Goal: Task Accomplishment & Management: Use online tool/utility

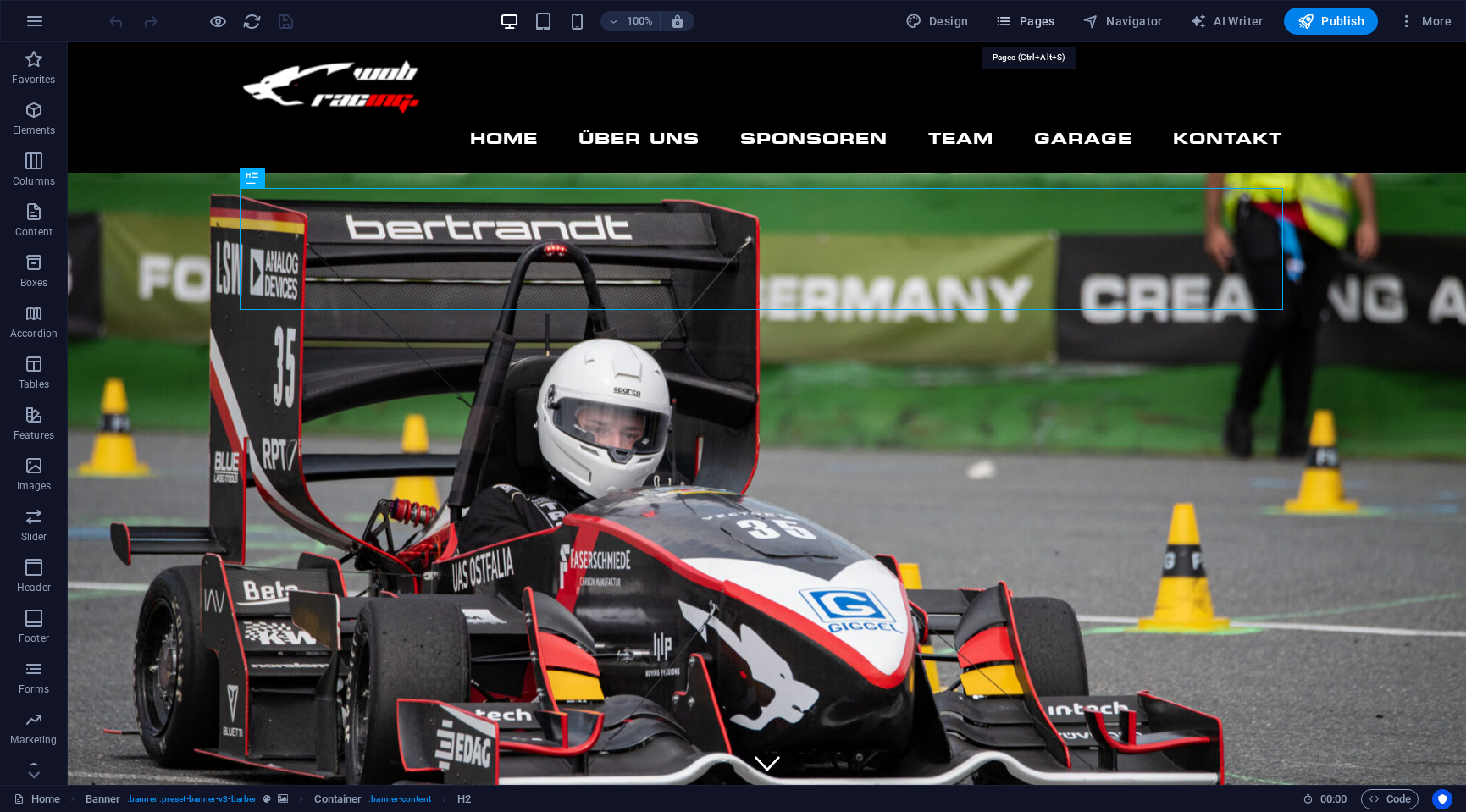
click at [1028, 26] on span "Pages" at bounding box center [1024, 20] width 59 height 17
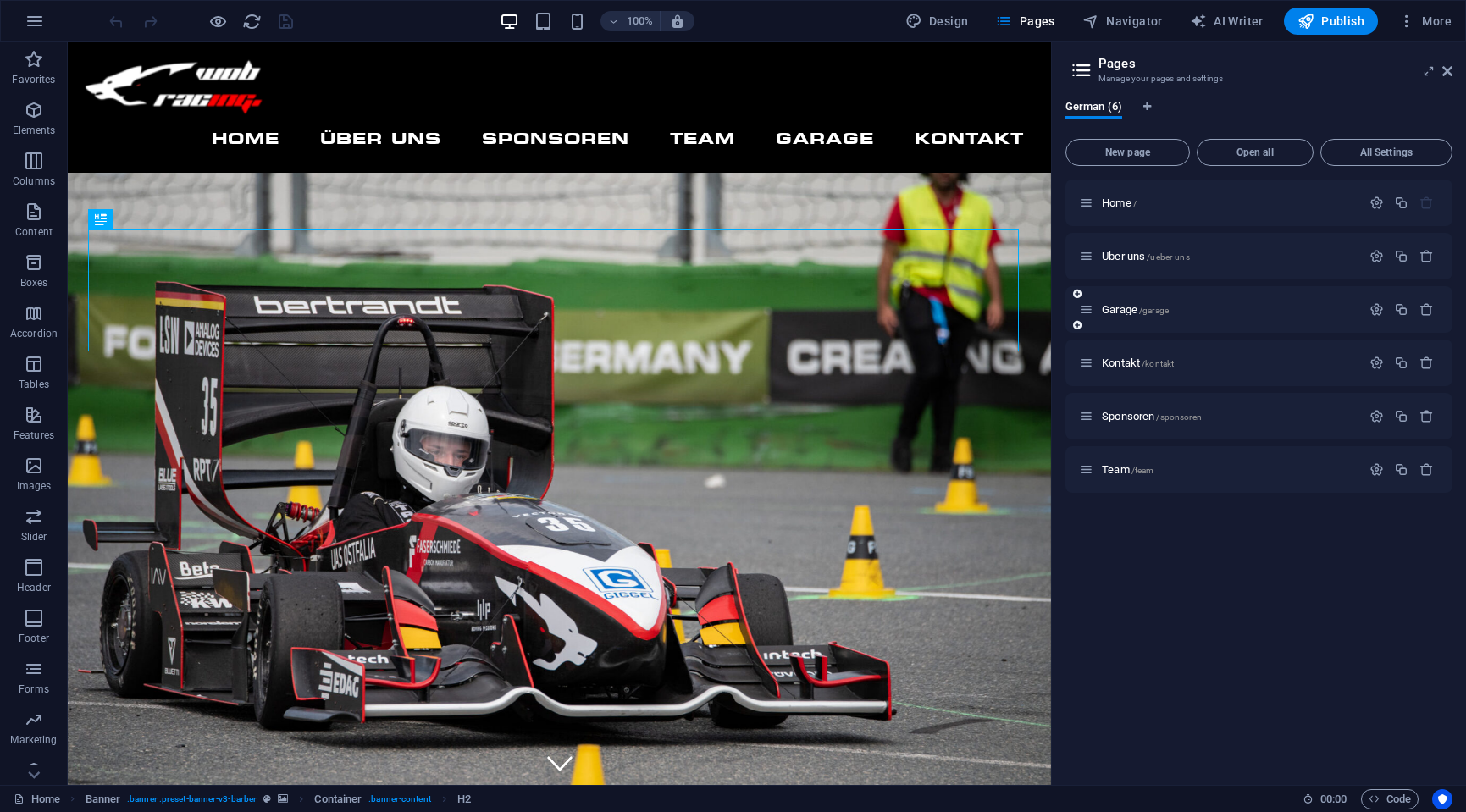
click at [1126, 303] on div "Garage /garage" at bounding box center [1220, 309] width 282 height 19
click at [1126, 307] on span "Garage /garage" at bounding box center [1135, 309] width 67 height 12
click at [1126, 307] on div "Garage /garage" at bounding box center [1259, 309] width 387 height 47
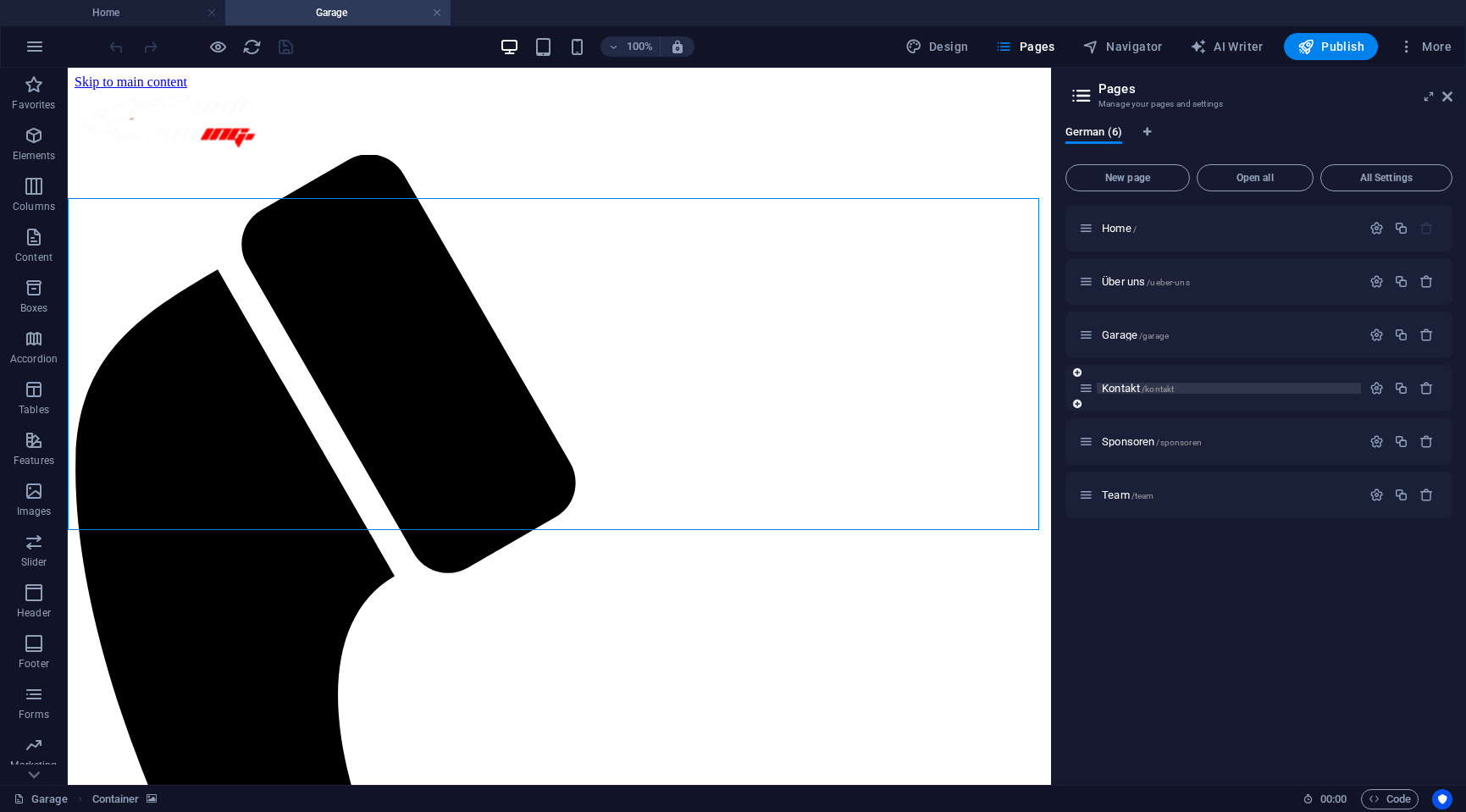
click at [1117, 388] on span "Kontakt /kontakt" at bounding box center [1138, 388] width 72 height 12
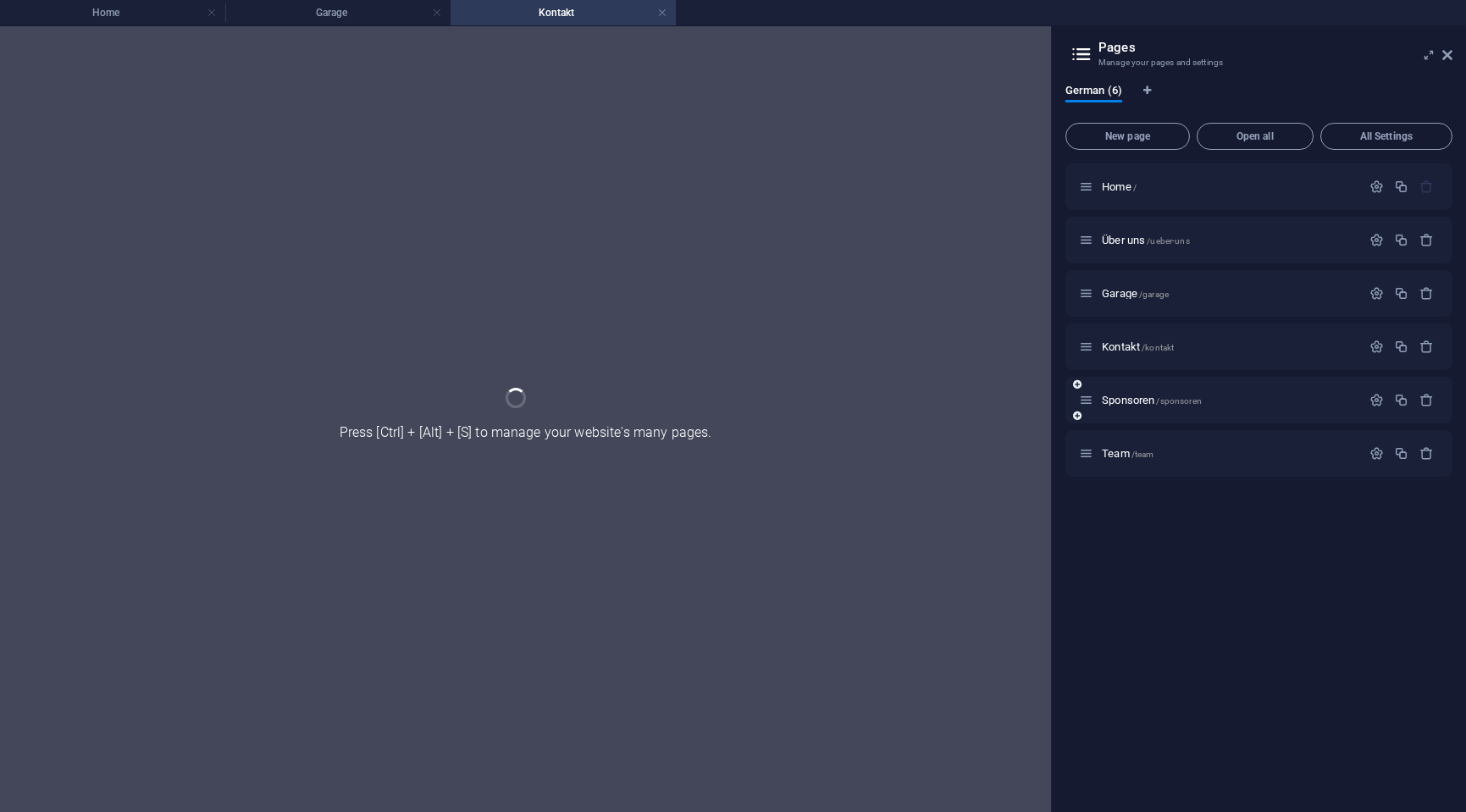
click at [1117, 388] on div "Sponsoren /sponsoren" at bounding box center [1259, 399] width 387 height 47
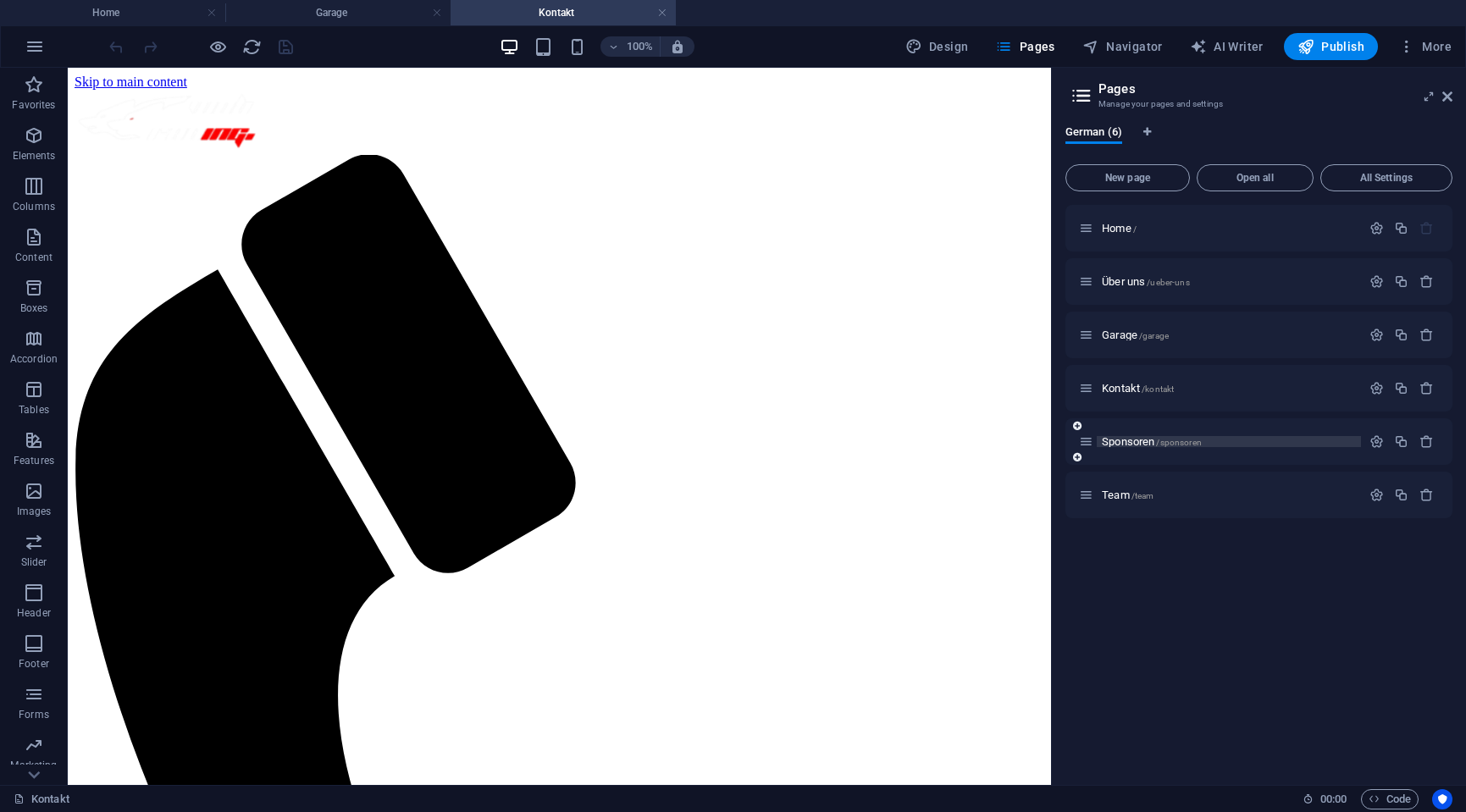
click at [1121, 439] on span "Sponsoren /sponsoren" at bounding box center [1151, 442] width 100 height 12
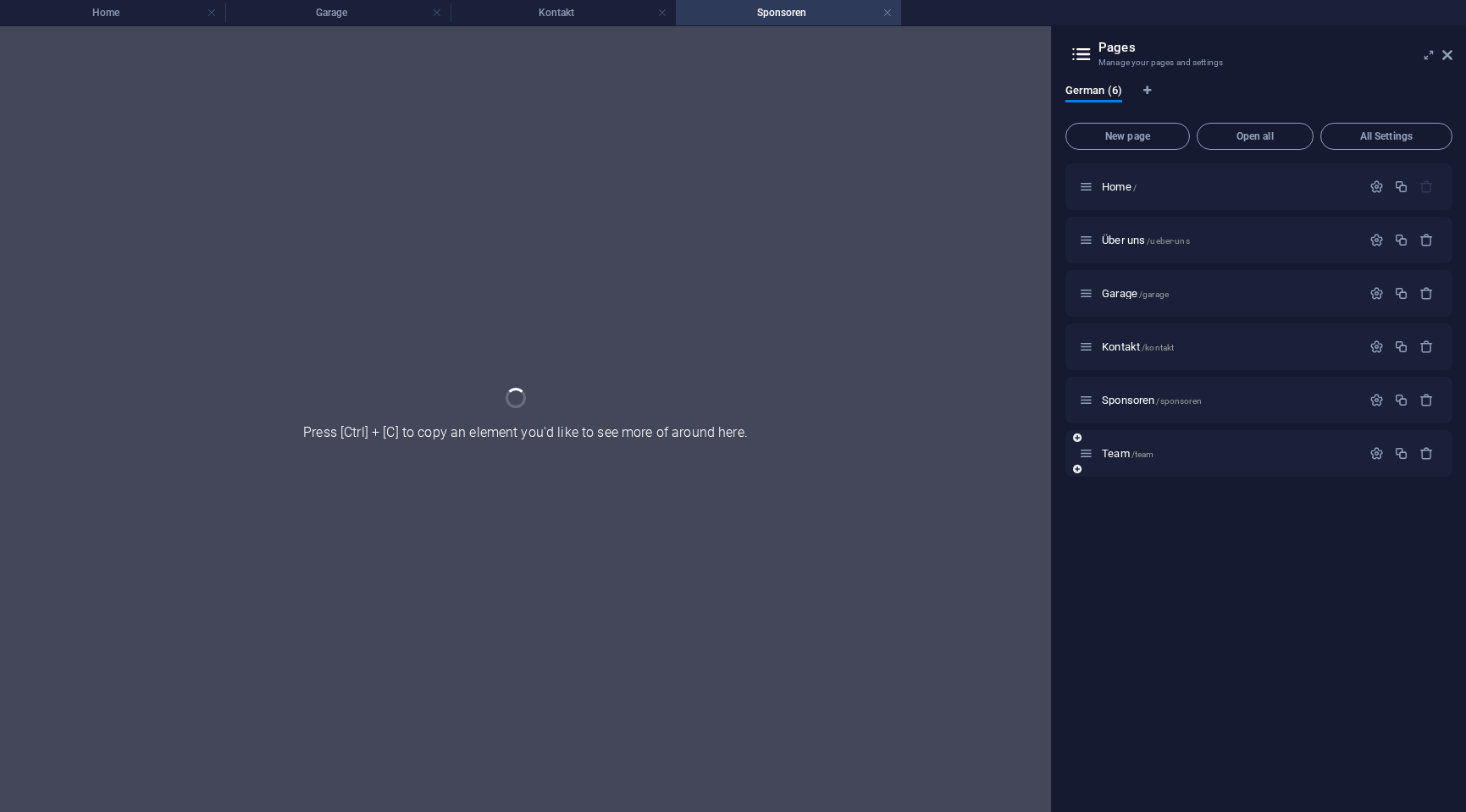
click at [1121, 439] on div "Team /team" at bounding box center [1259, 453] width 387 height 47
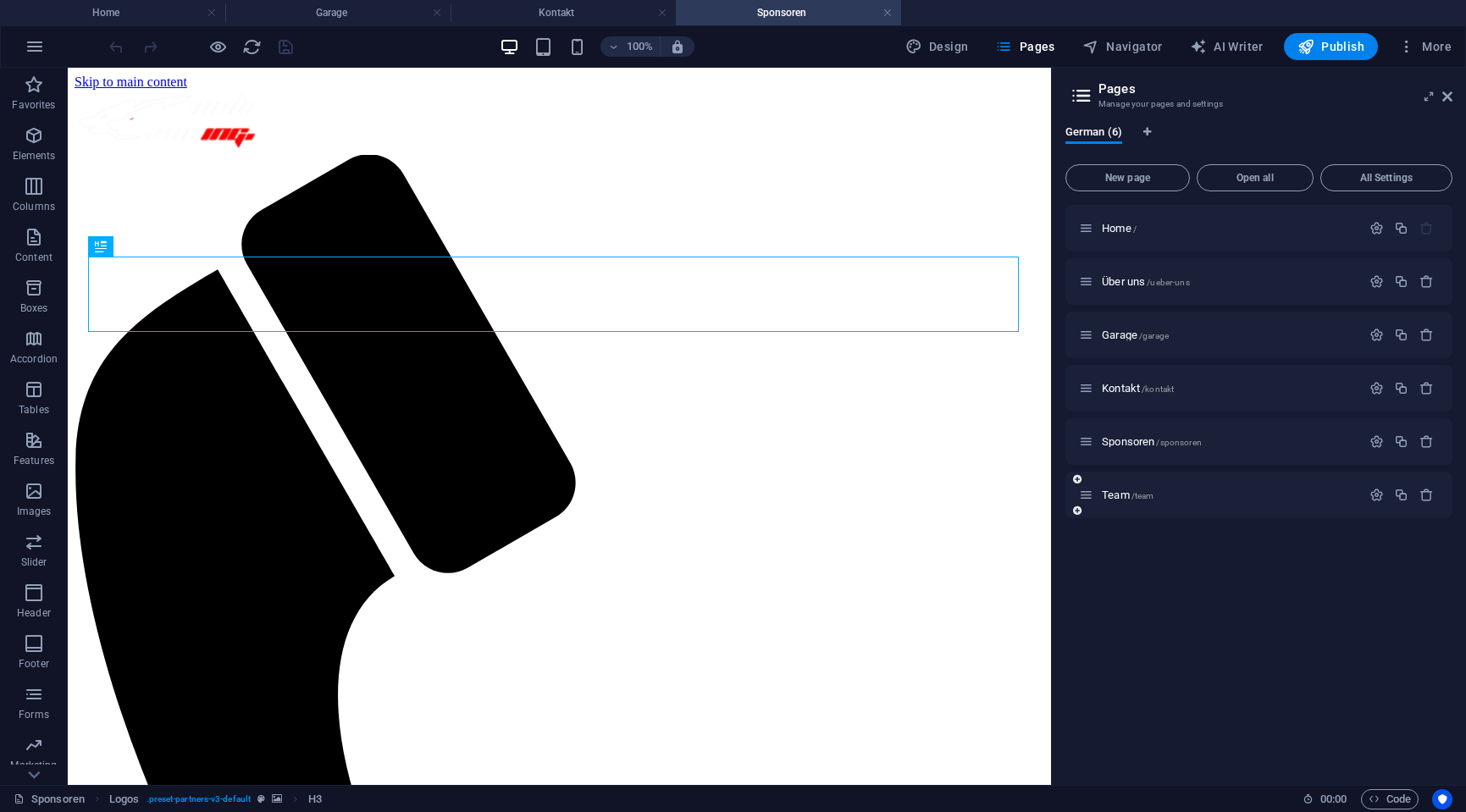
click at [1119, 488] on div "Team /team" at bounding box center [1220, 495] width 282 height 19
click at [1119, 495] on span "Team /team" at bounding box center [1127, 495] width 52 height 12
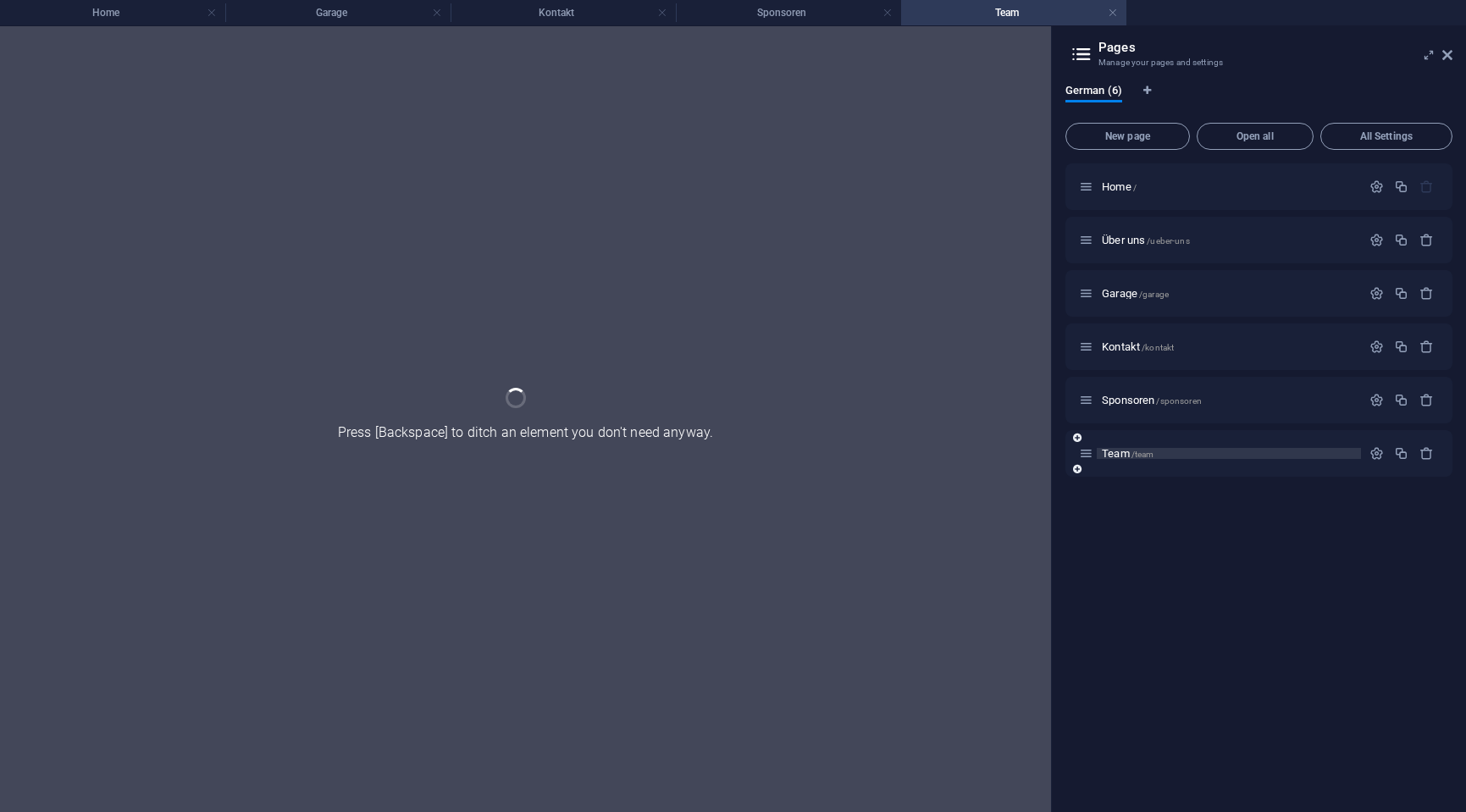
click at [1119, 495] on div "Home / Über uns /ueber-uns Garage /garage Kontakt /kontakt Sponsoren /sponsoren…" at bounding box center [1259, 480] width 387 height 635
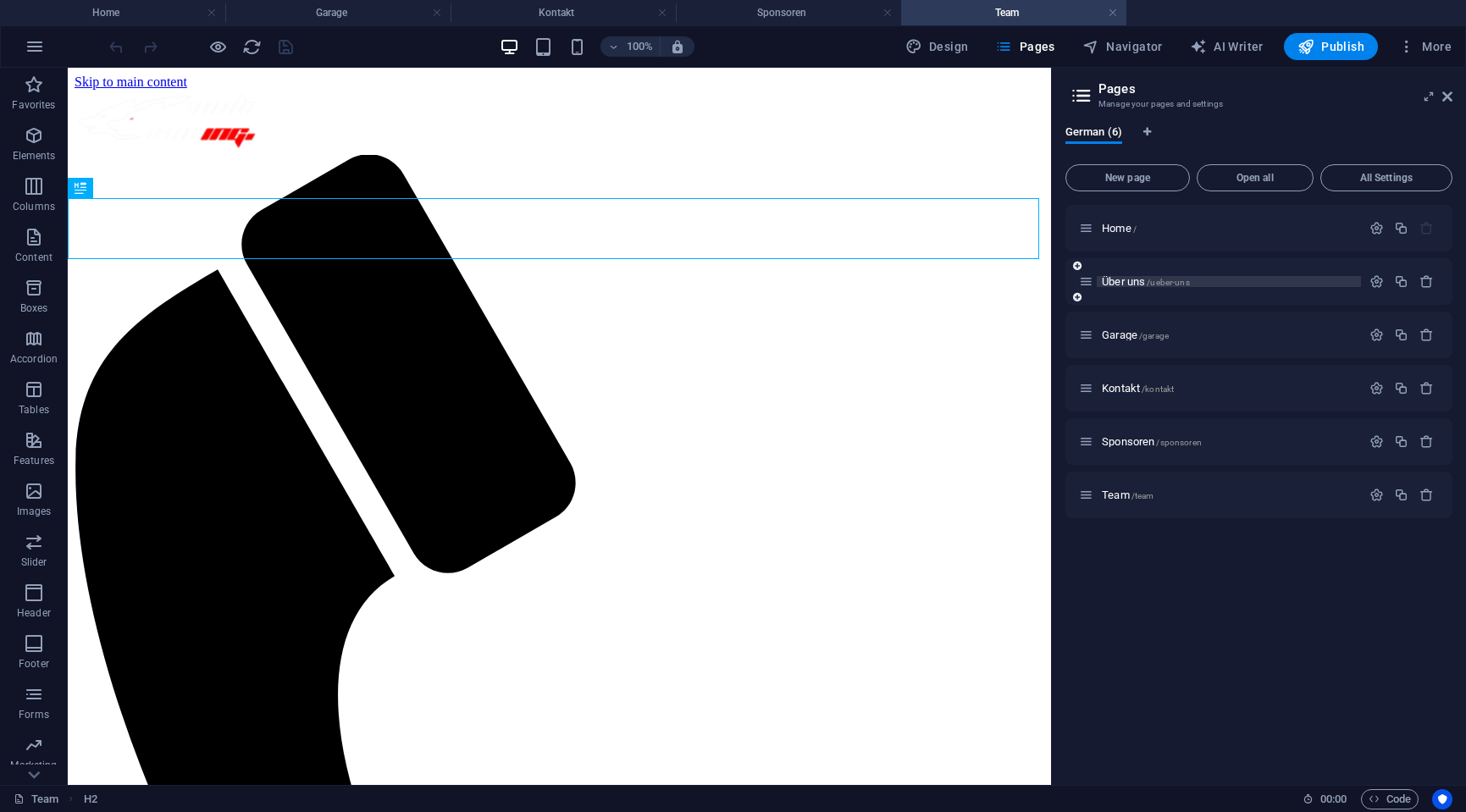
click at [1122, 280] on span "Über uns /ueber-uns" at bounding box center [1146, 281] width 88 height 12
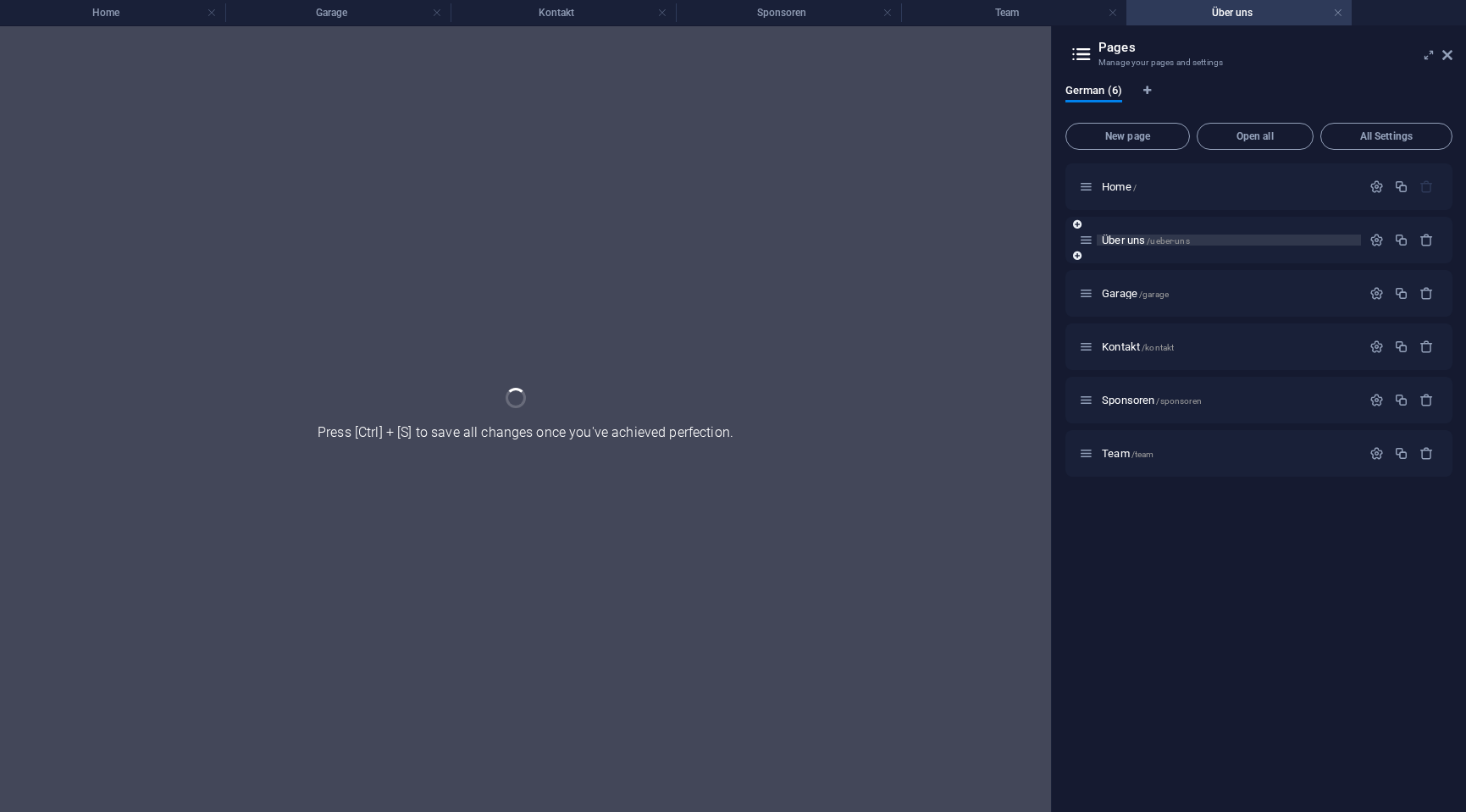
click at [1122, 280] on div "Garage /garage" at bounding box center [1259, 293] width 387 height 47
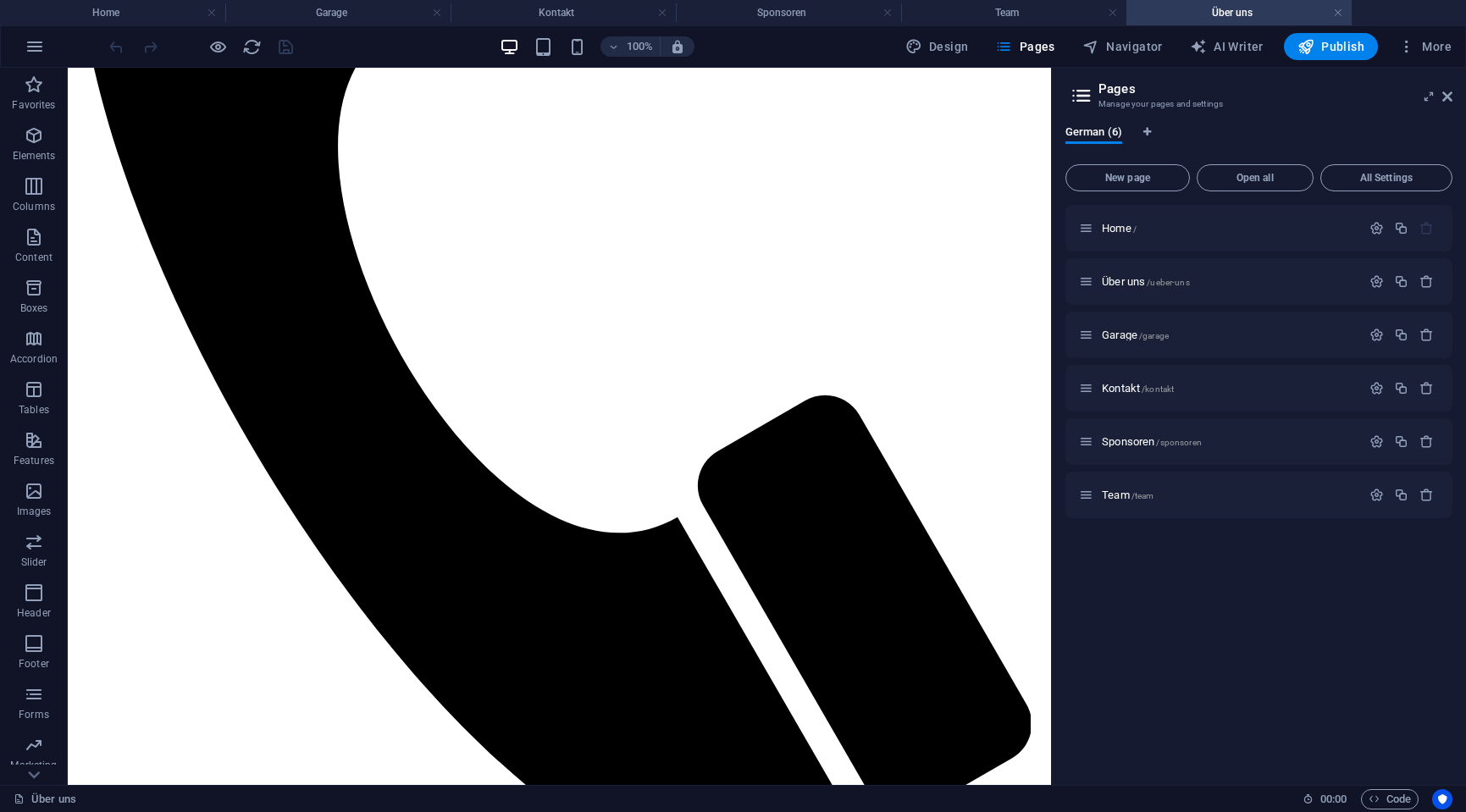
scroll to position [515, 0]
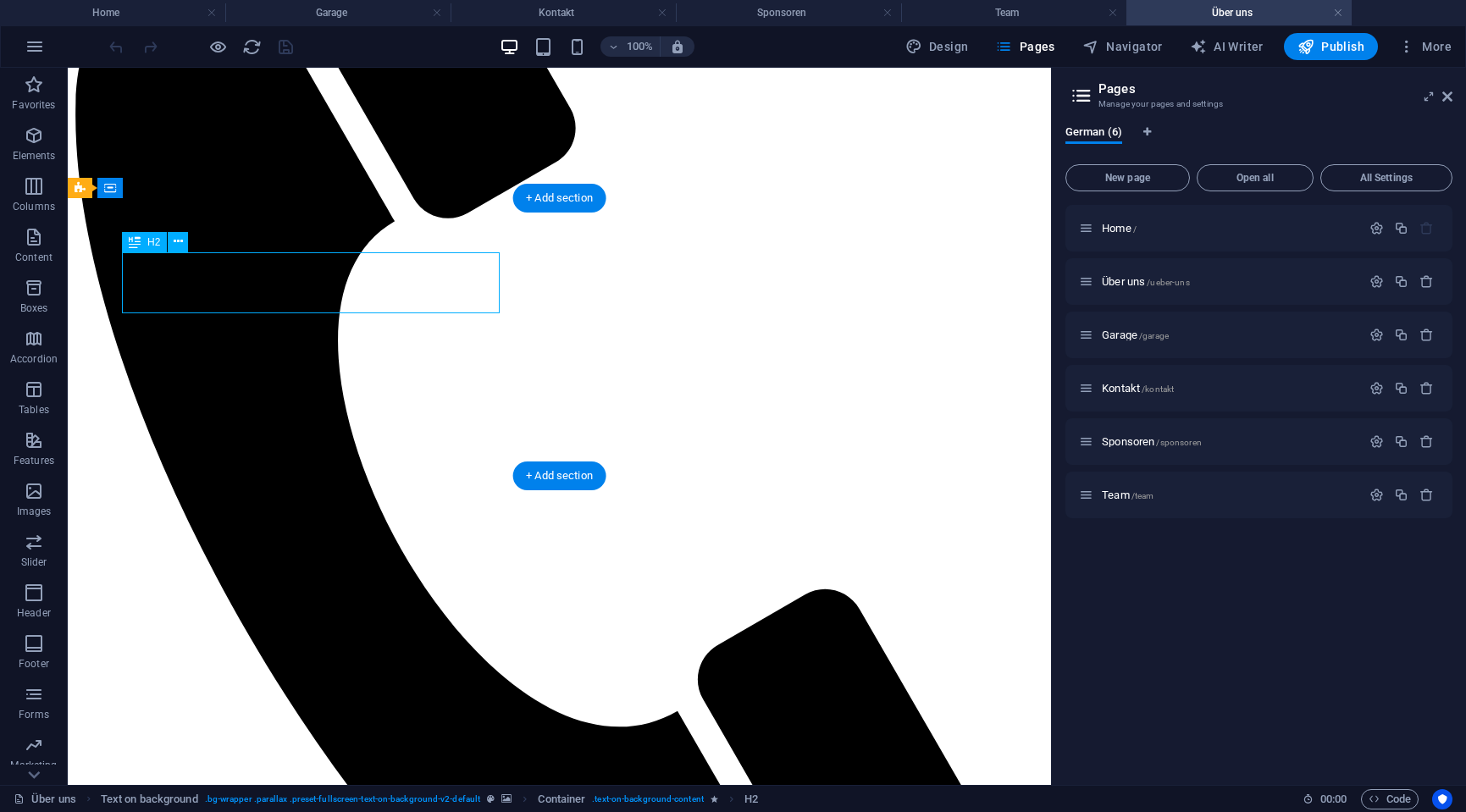
scroll to position [0, 0]
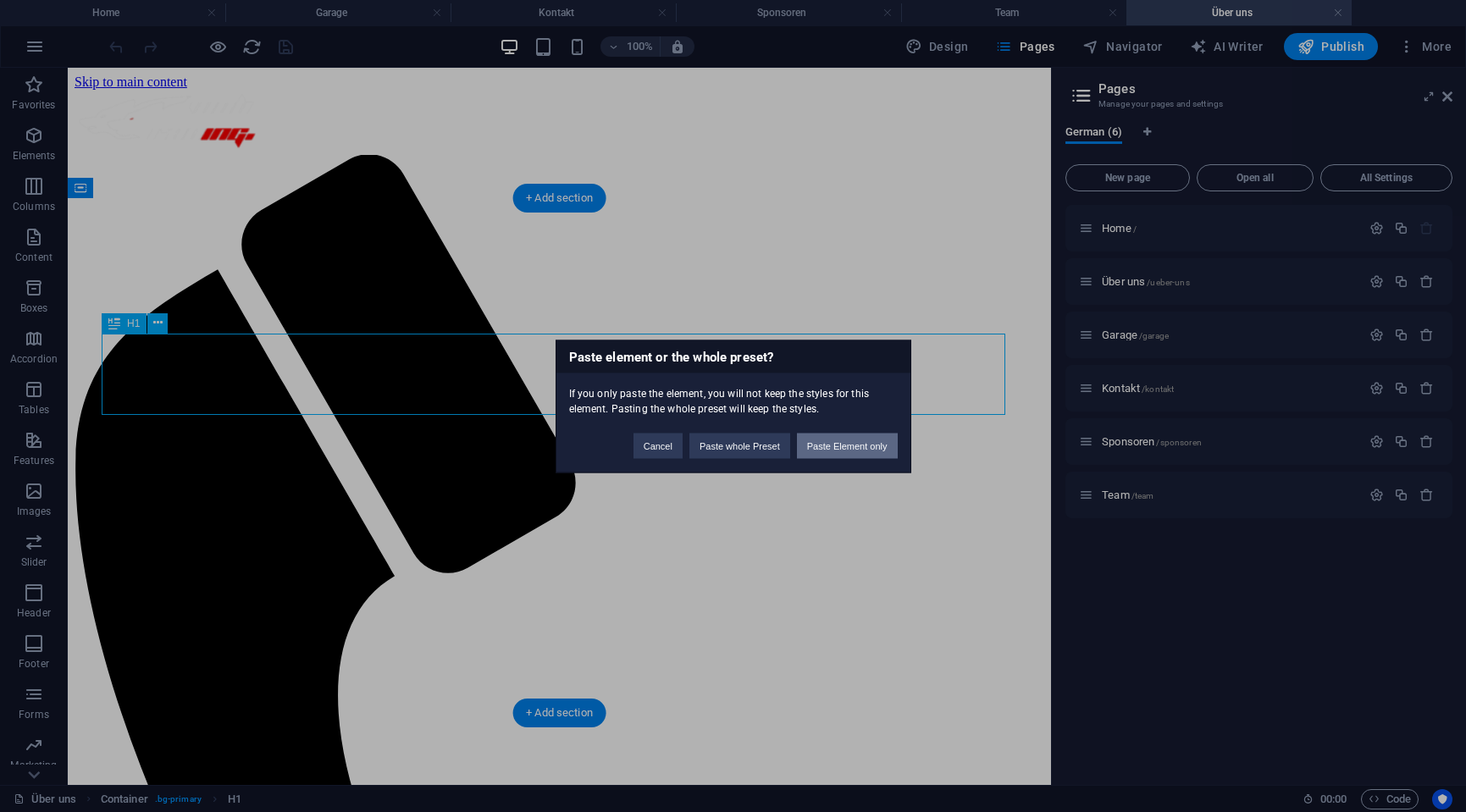
click at [822, 443] on button "Paste Element only" at bounding box center [848, 445] width 101 height 26
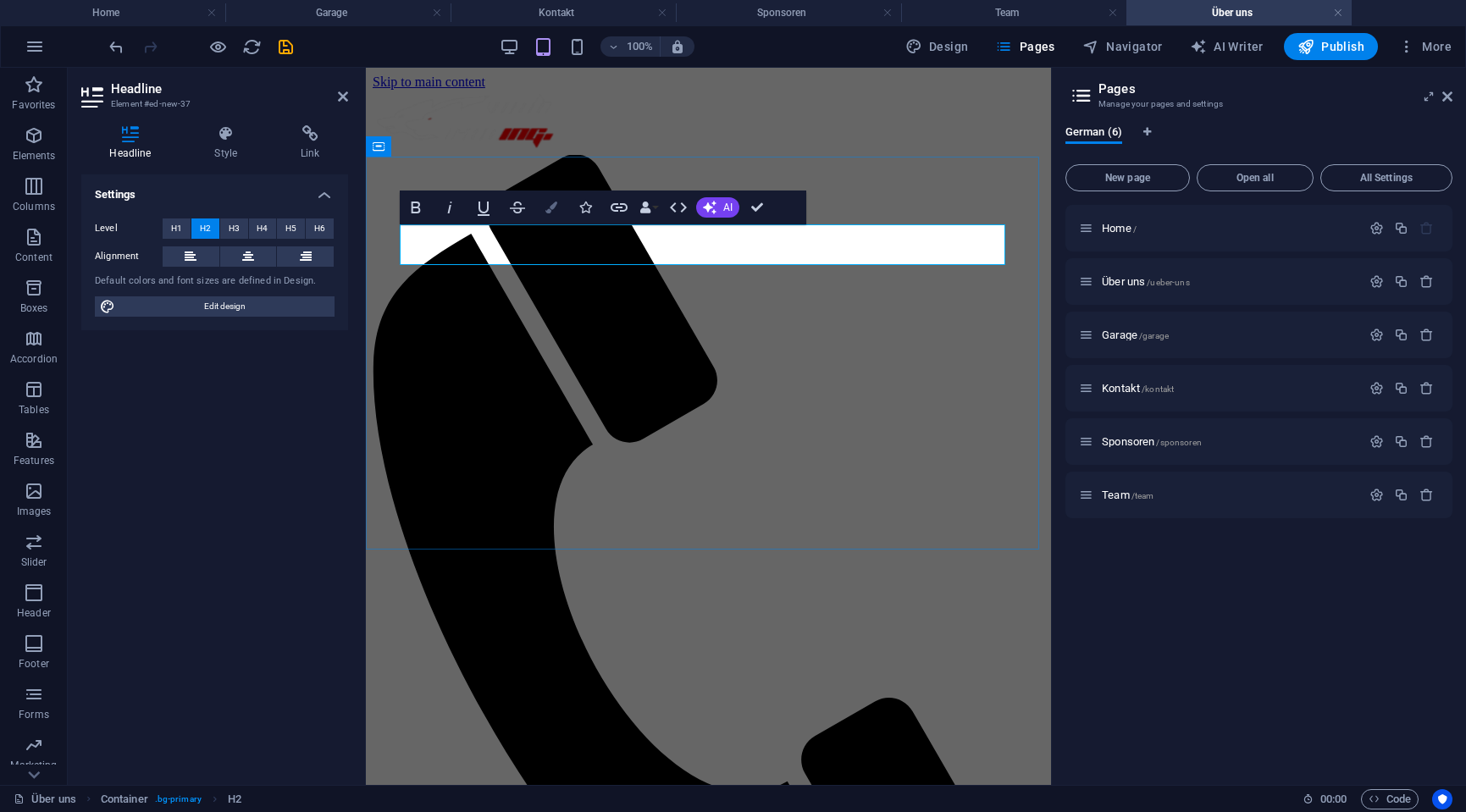
click at [549, 216] on button "Colors" at bounding box center [551, 207] width 32 height 34
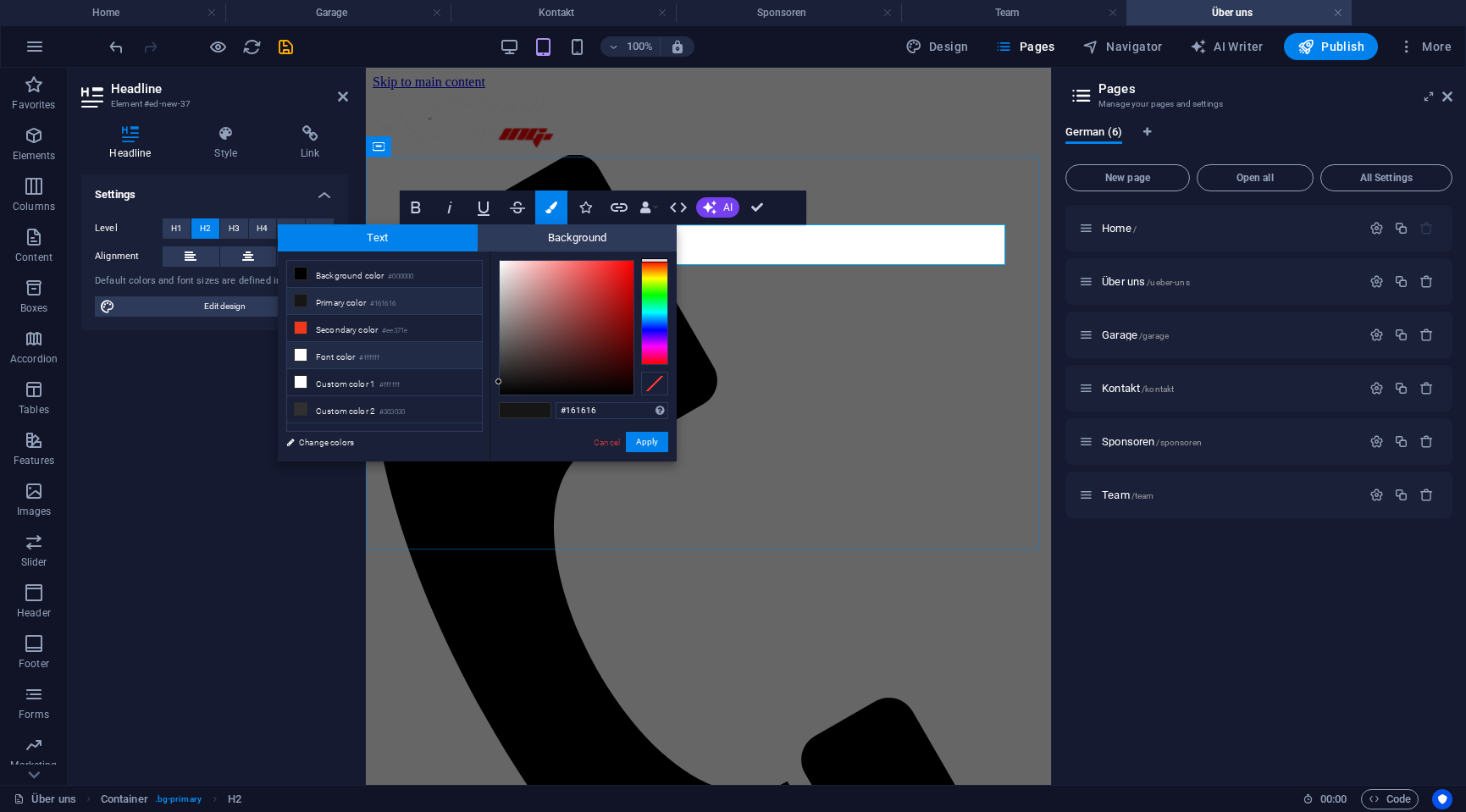
click at [382, 356] on li "Font color #ffffff" at bounding box center [385, 355] width 195 height 27
type input "#ffffff"
click at [654, 442] on button "Apply" at bounding box center [647, 442] width 42 height 20
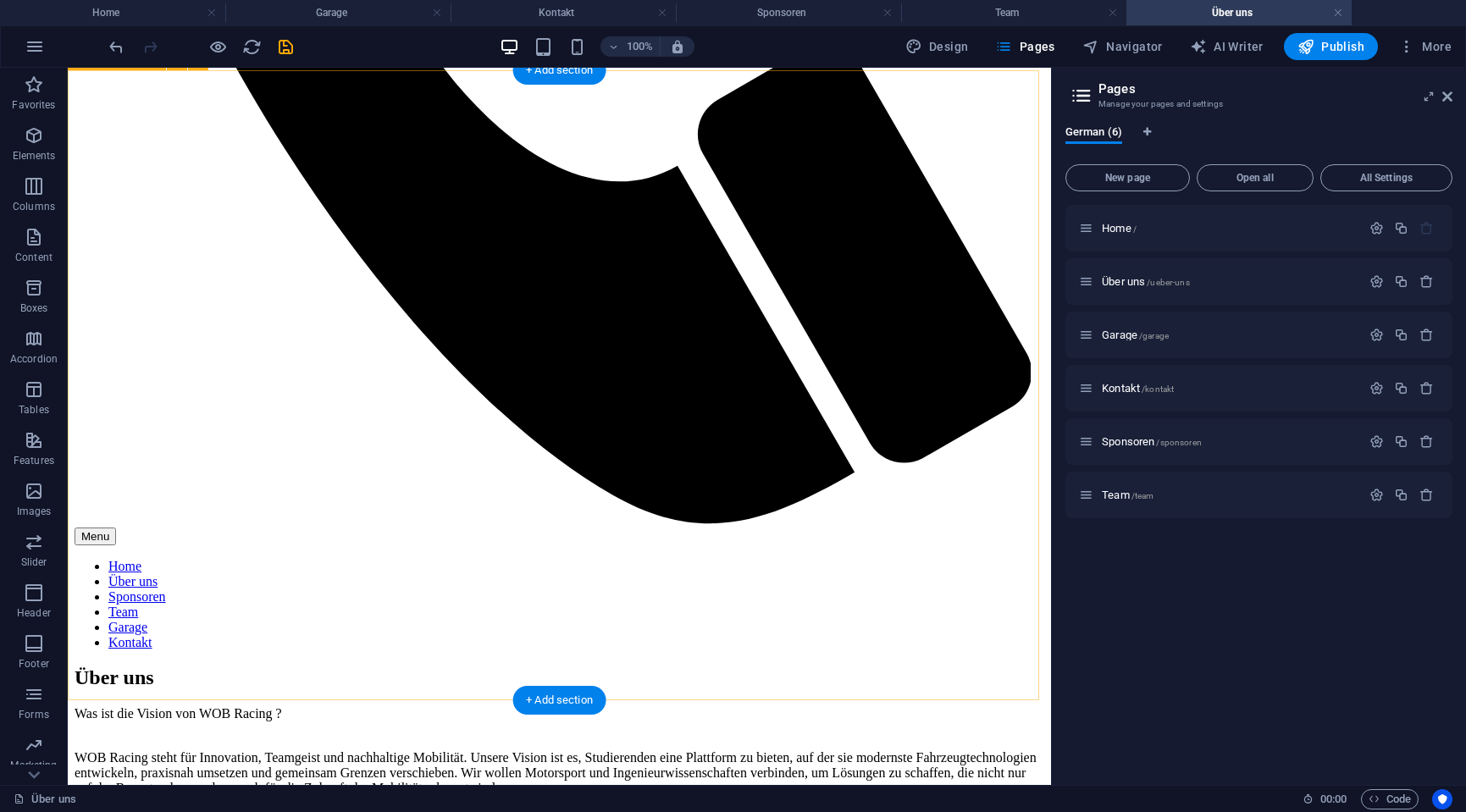
scroll to position [1017, 0]
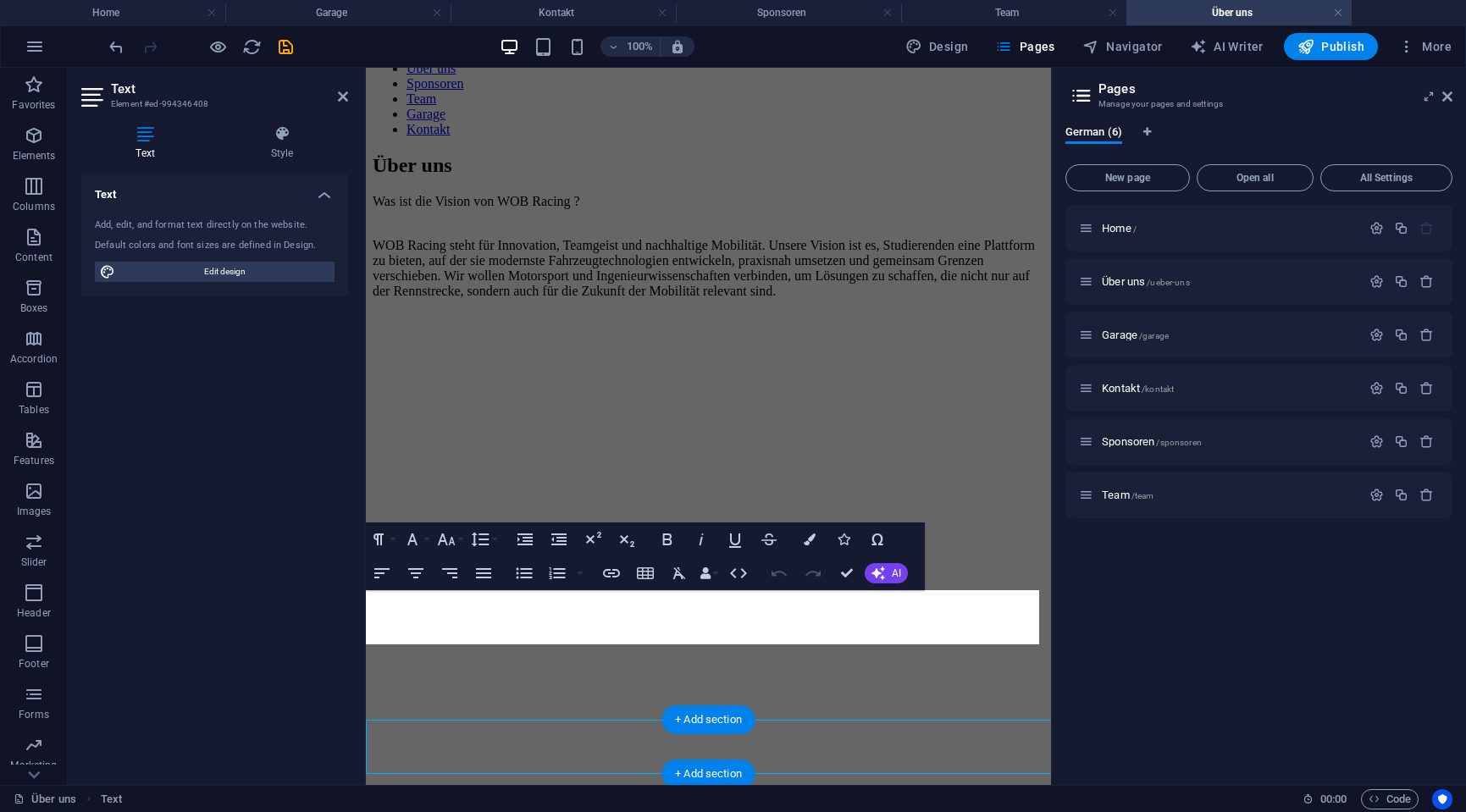
scroll to position [907, 0]
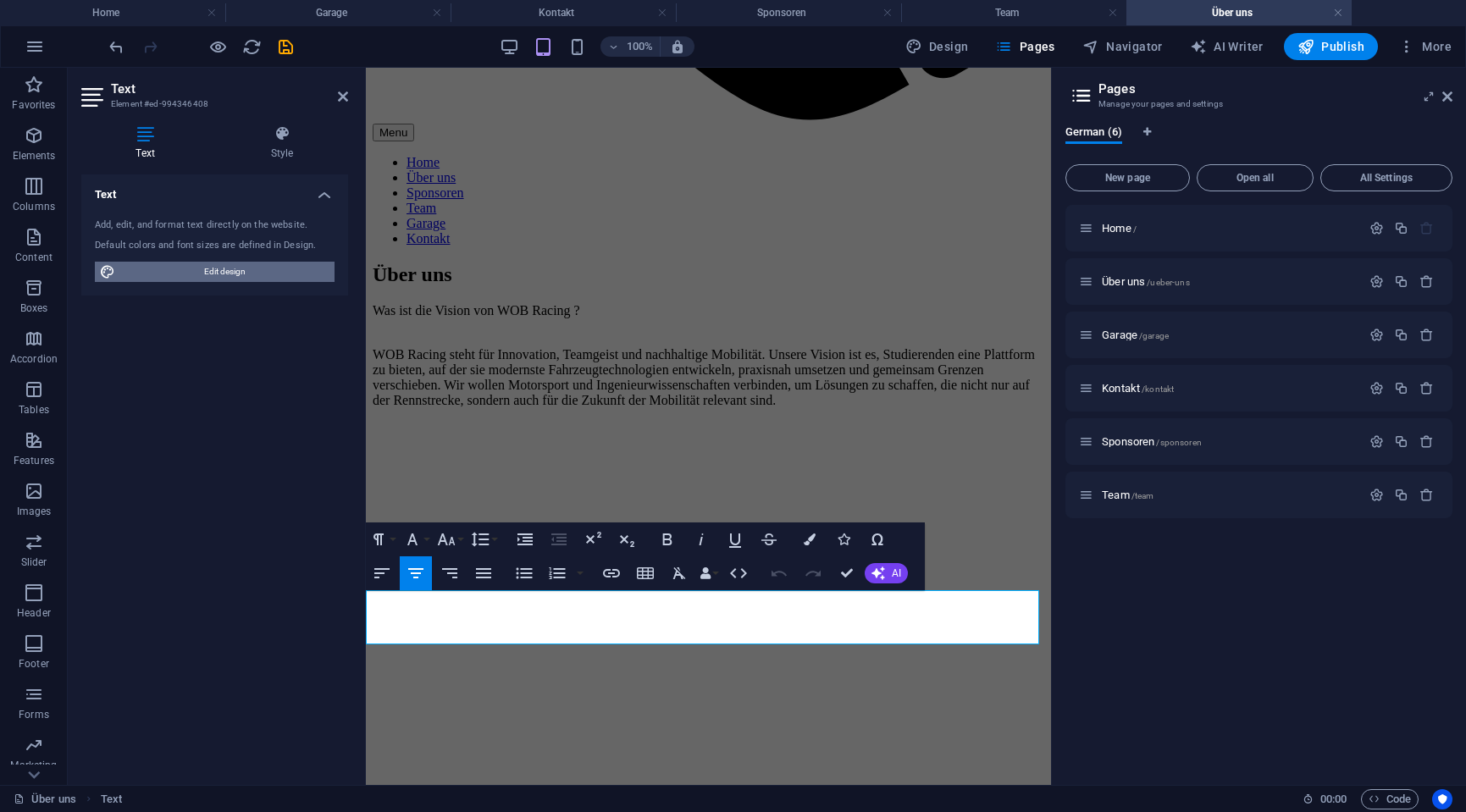
click at [207, 266] on span "Edit design" at bounding box center [224, 272] width 209 height 20
select select "px"
select select "400"
select select "px"
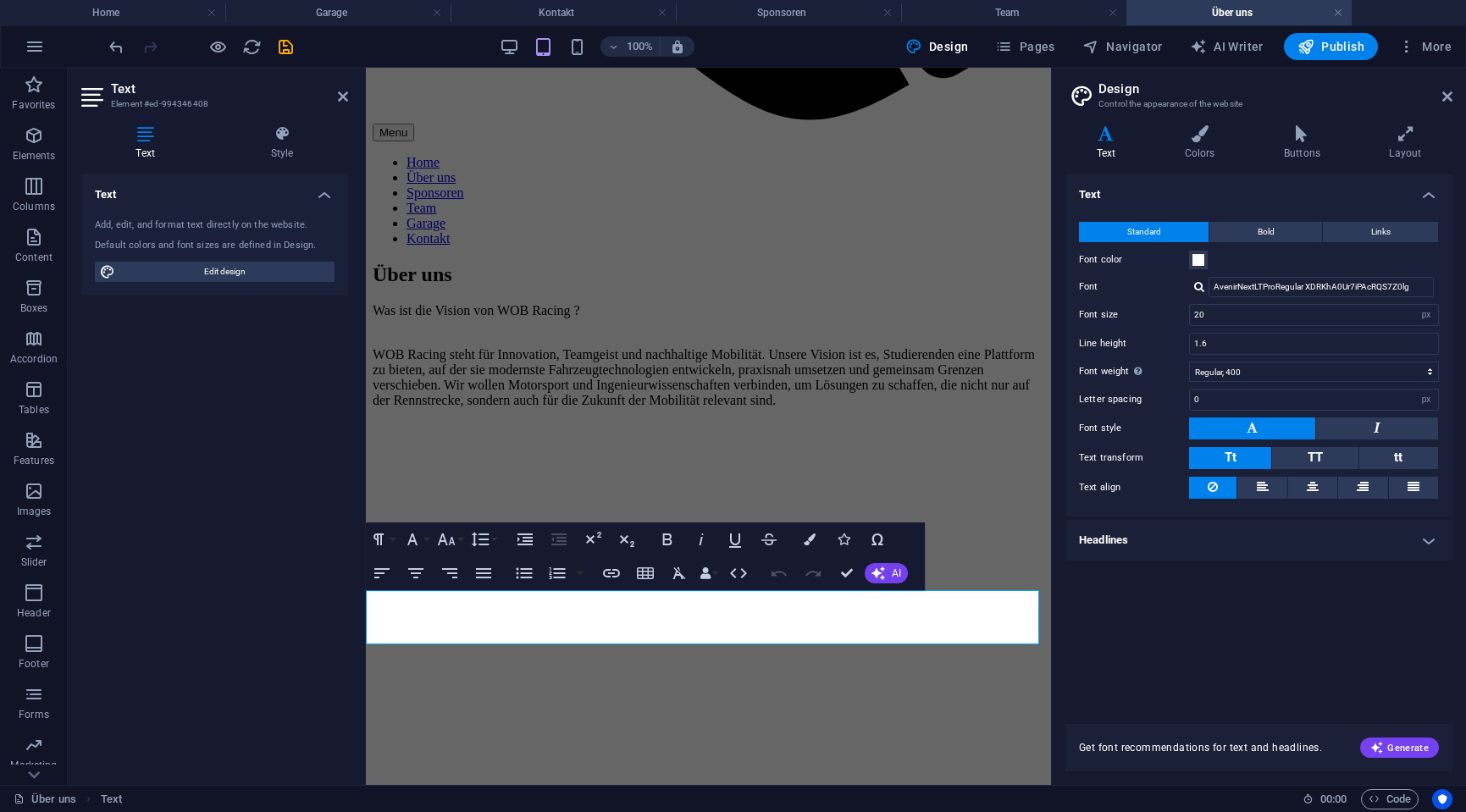
click at [1224, 674] on div "Text Standard Bold Links Font color Font AvenirNextLTProRegular XDRKhA0Ur7iPAcR…" at bounding box center [1259, 439] width 387 height 529
click at [882, 574] on icon "button" at bounding box center [878, 572] width 13 height 13
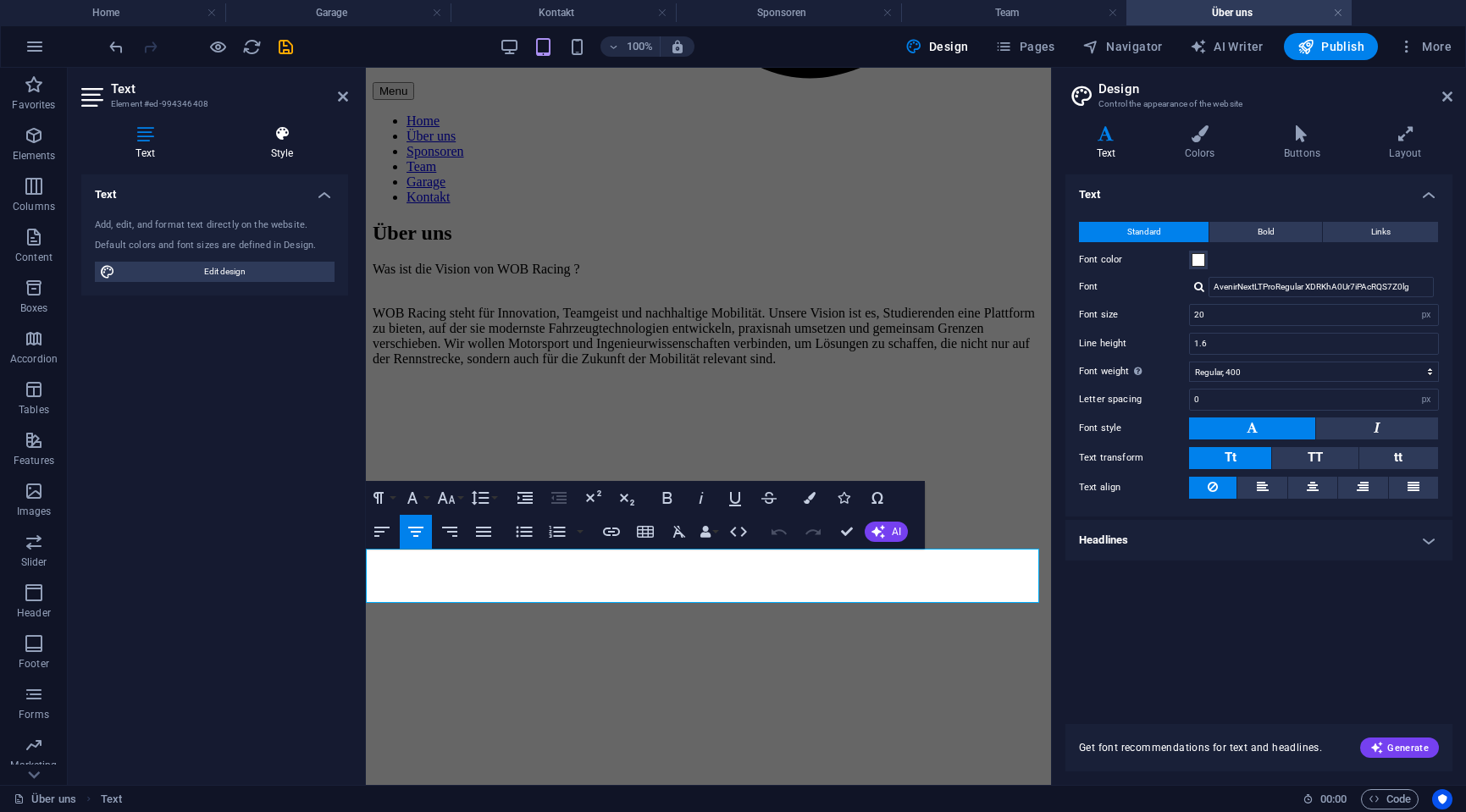
click at [293, 142] on h4 "Style" at bounding box center [282, 143] width 132 height 35
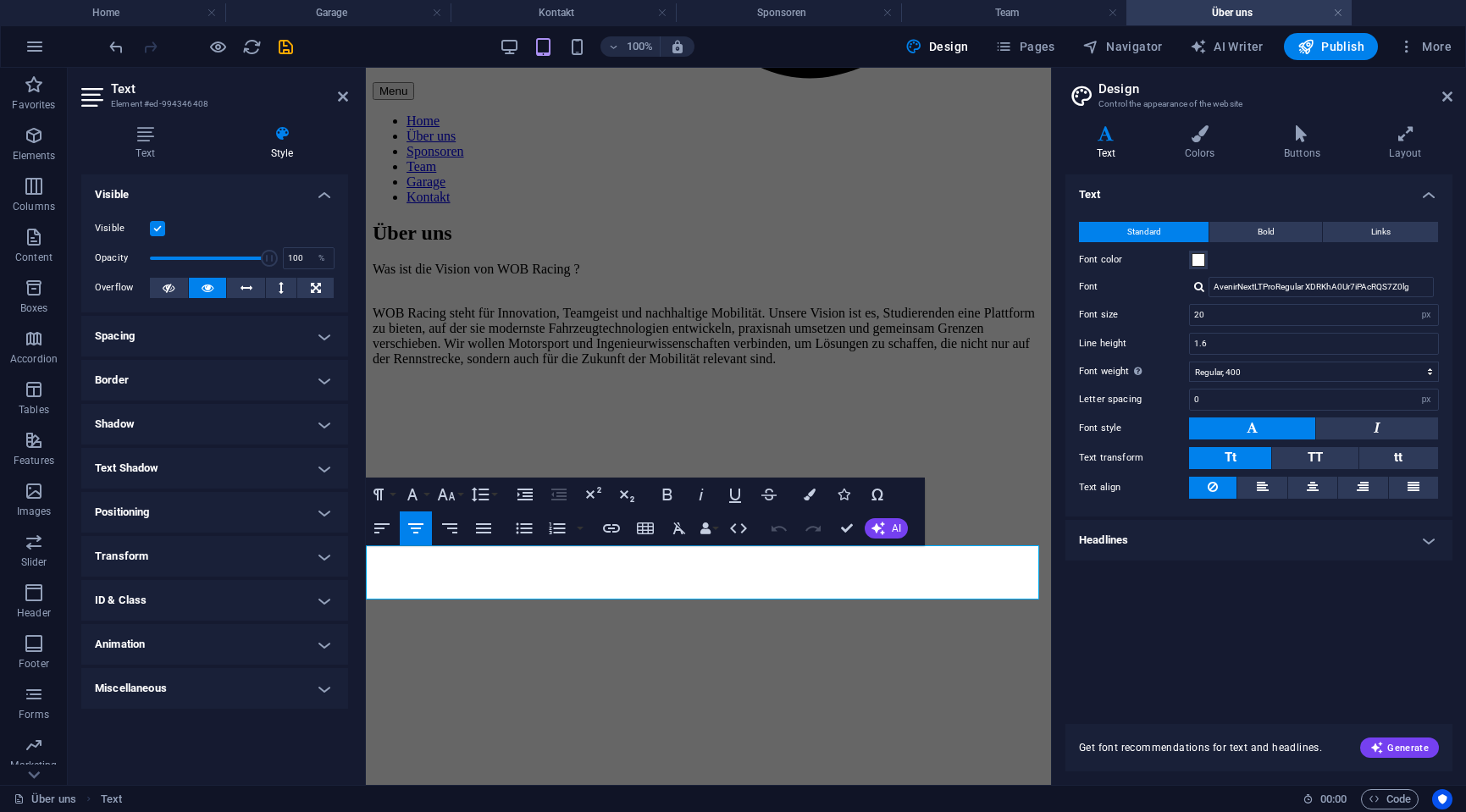
scroll to position [962, 0]
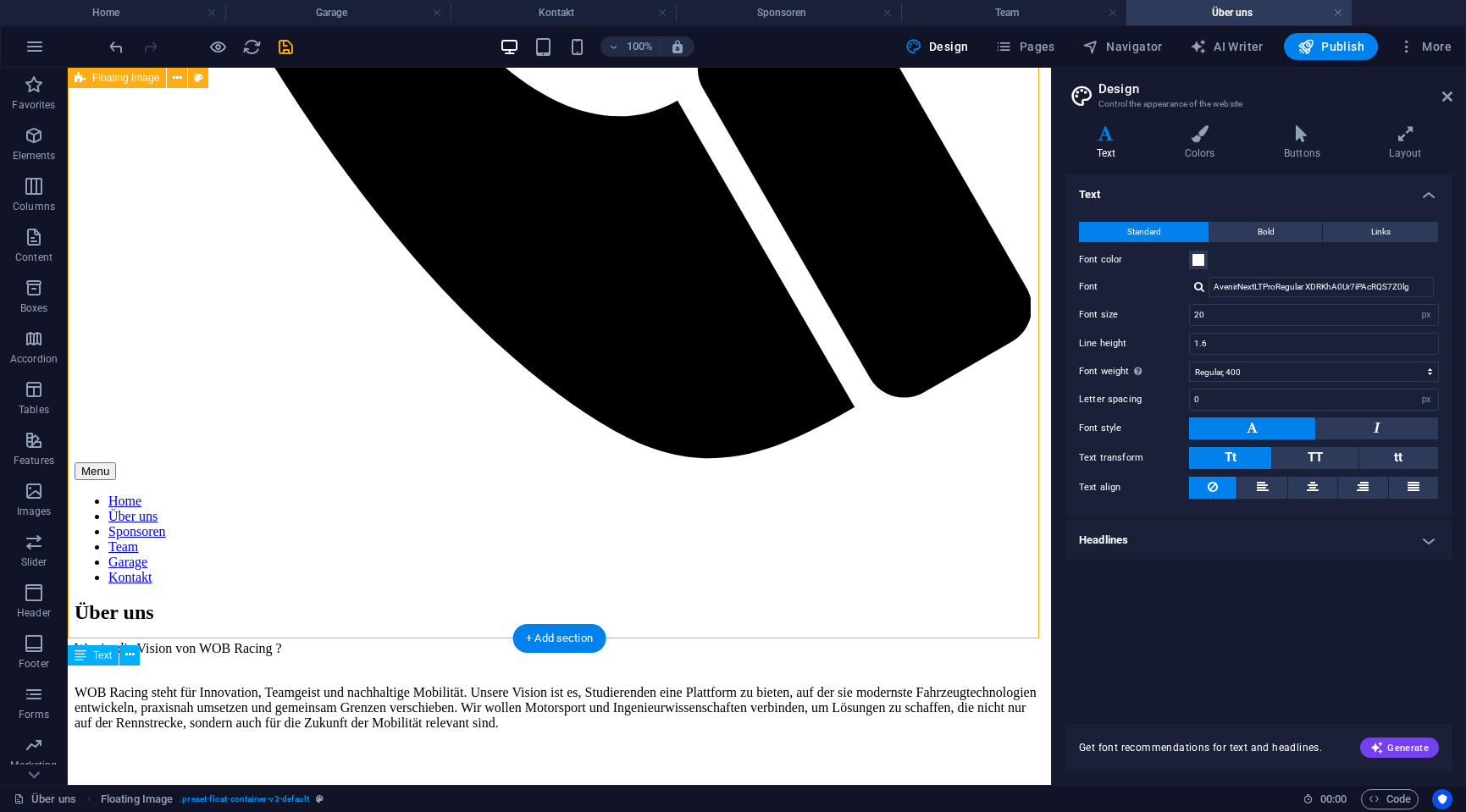
scroll to position [1017, 0]
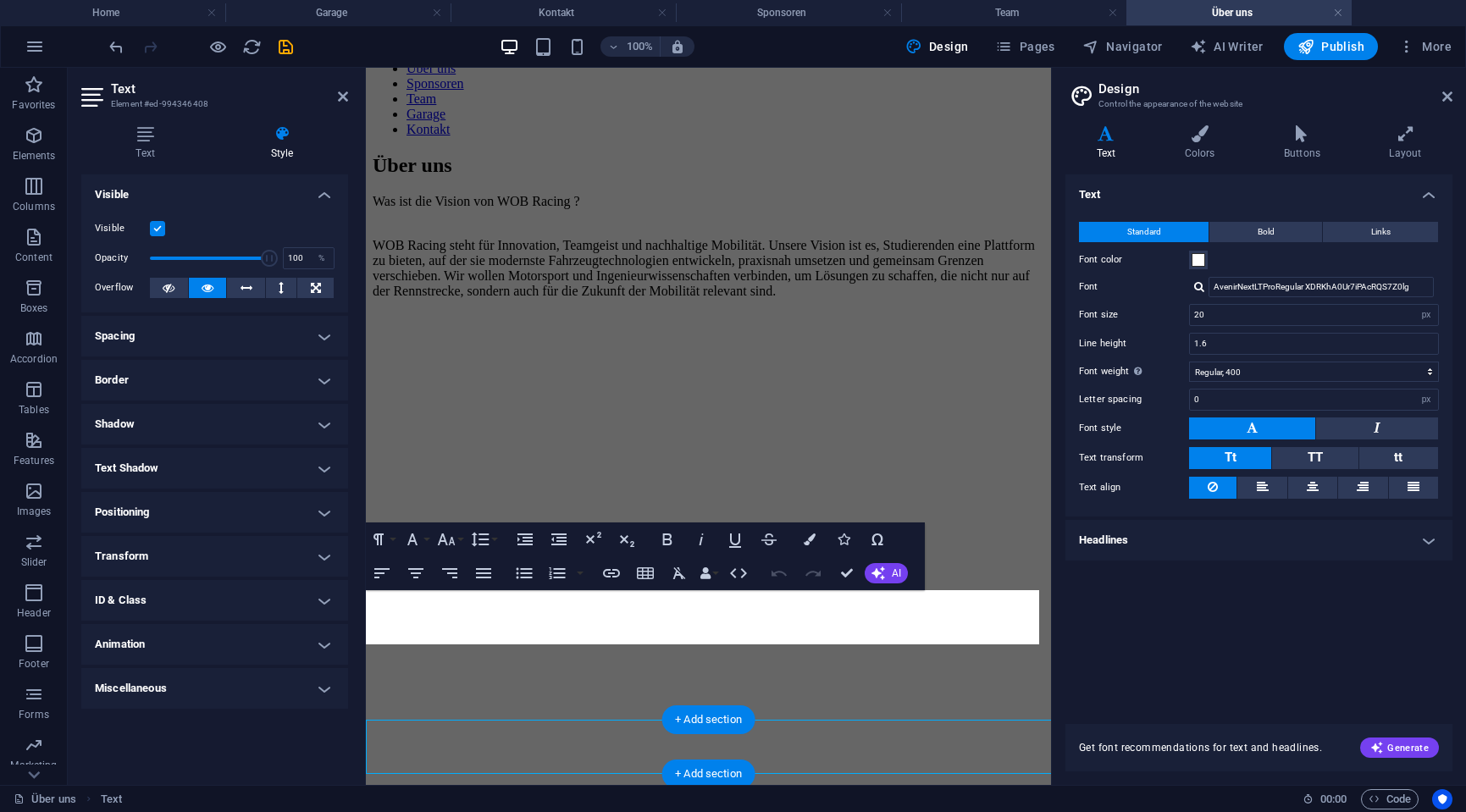
scroll to position [907, 0]
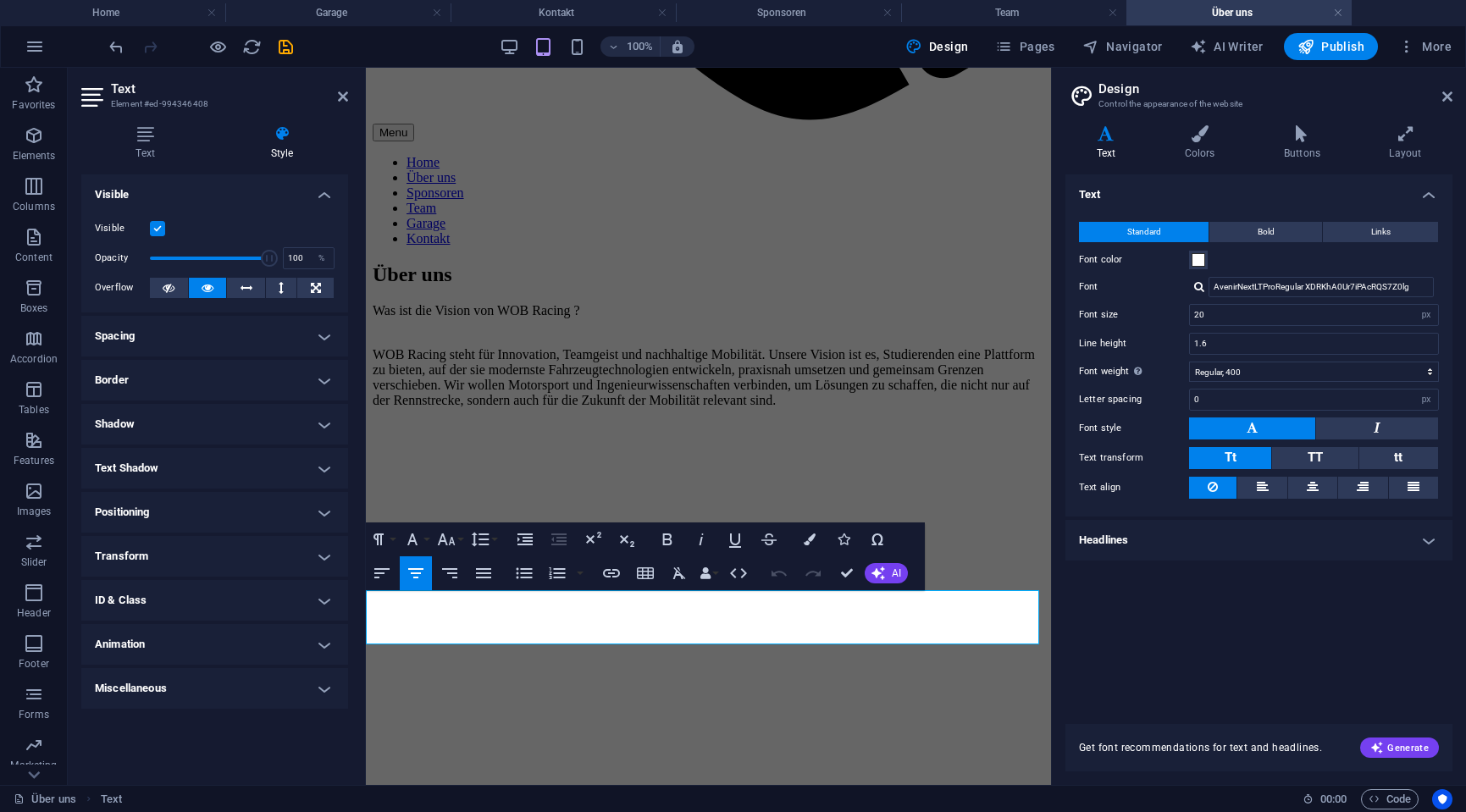
drag, startPoint x: 922, startPoint y: 637, endPoint x: 496, endPoint y: 599, distance: 427.7
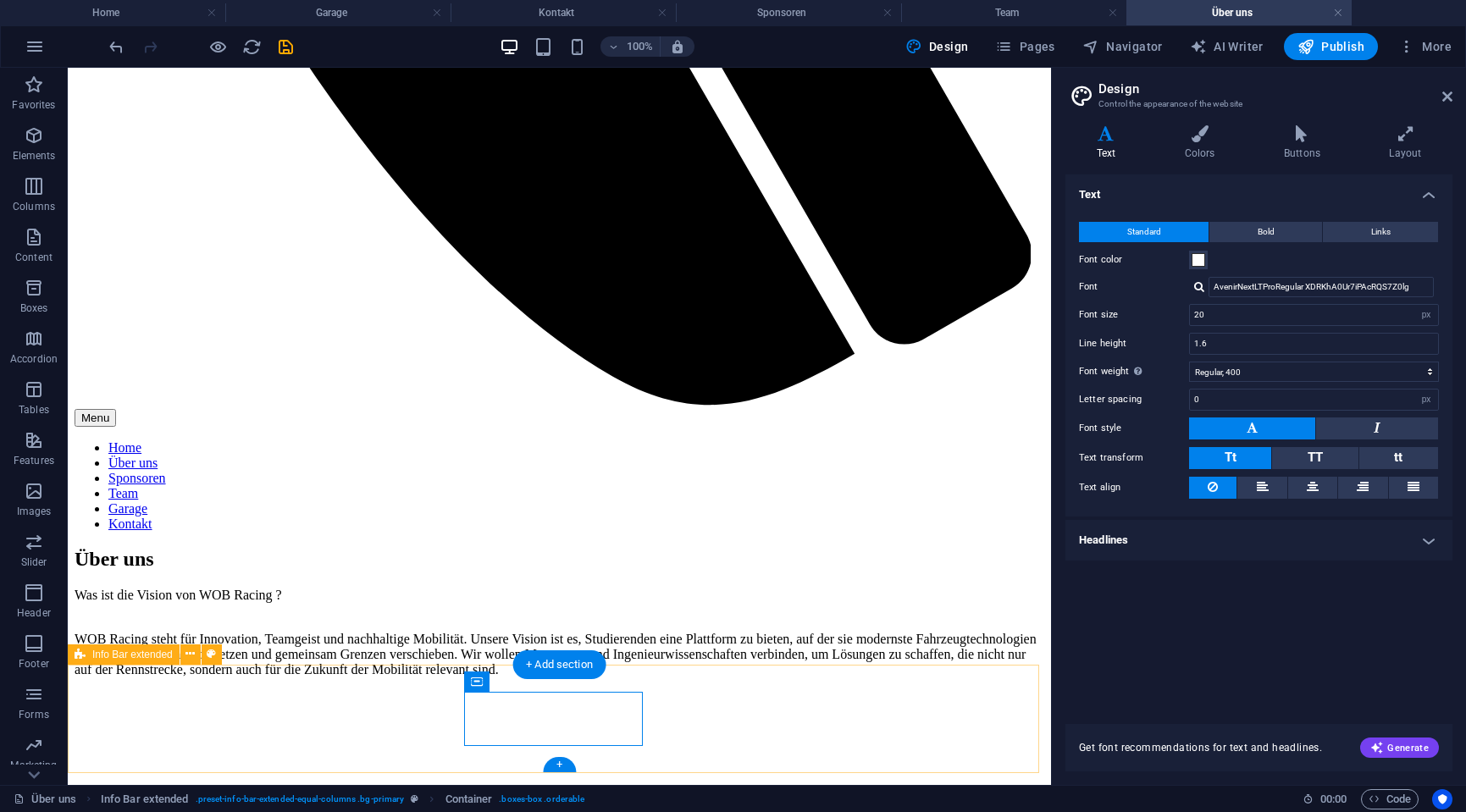
scroll to position [1017, 0]
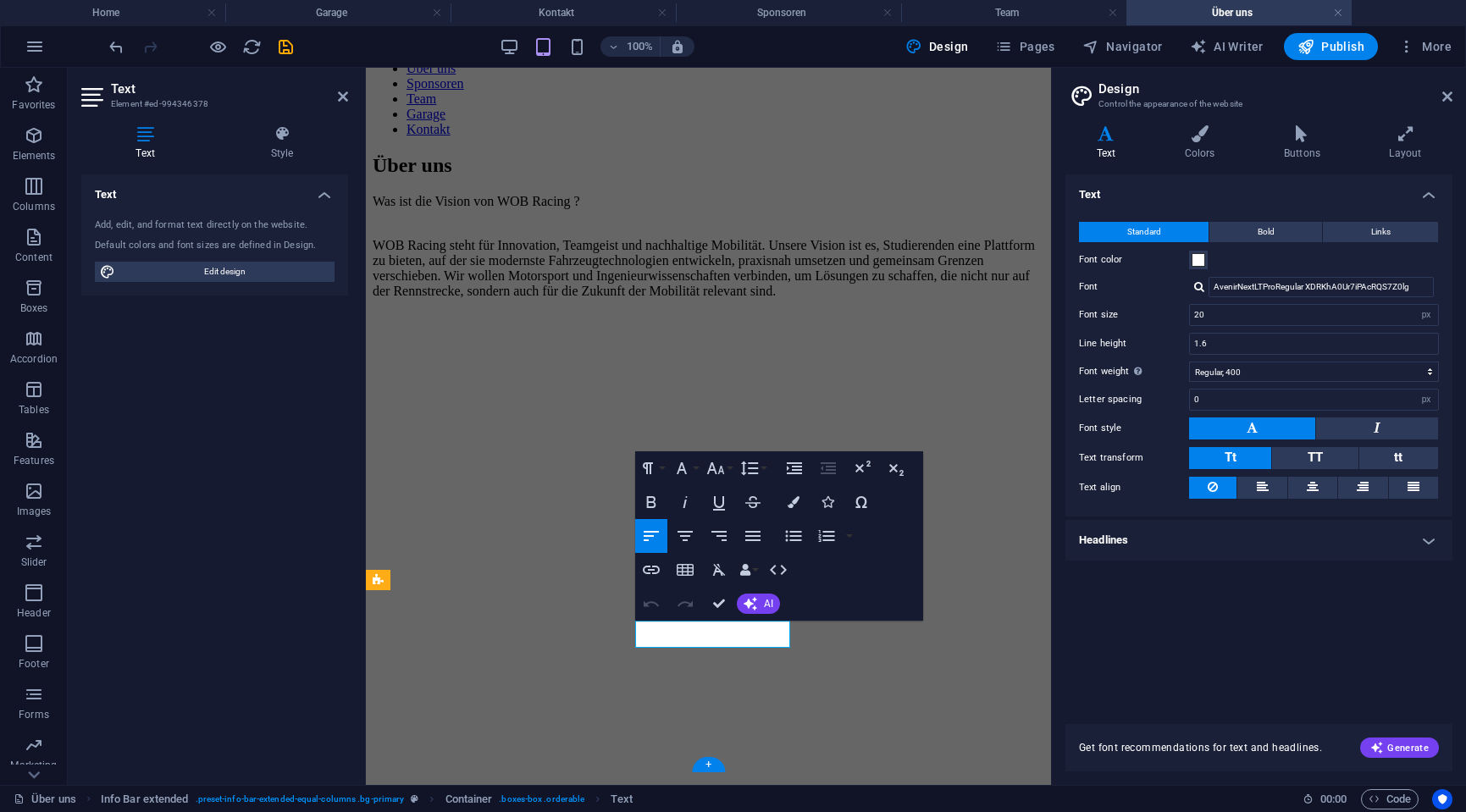
scroll to position [962, 0]
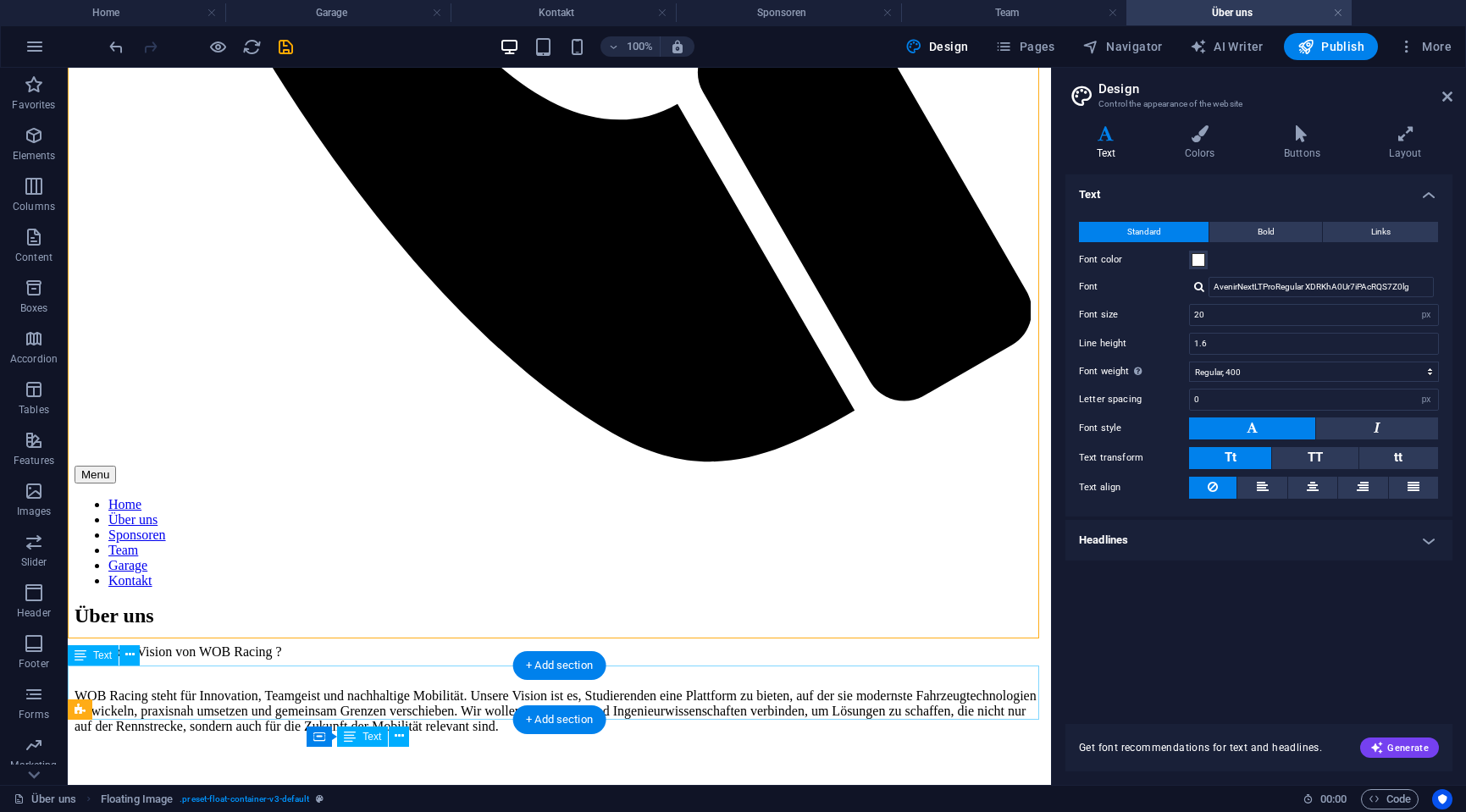
scroll to position [1017, 0]
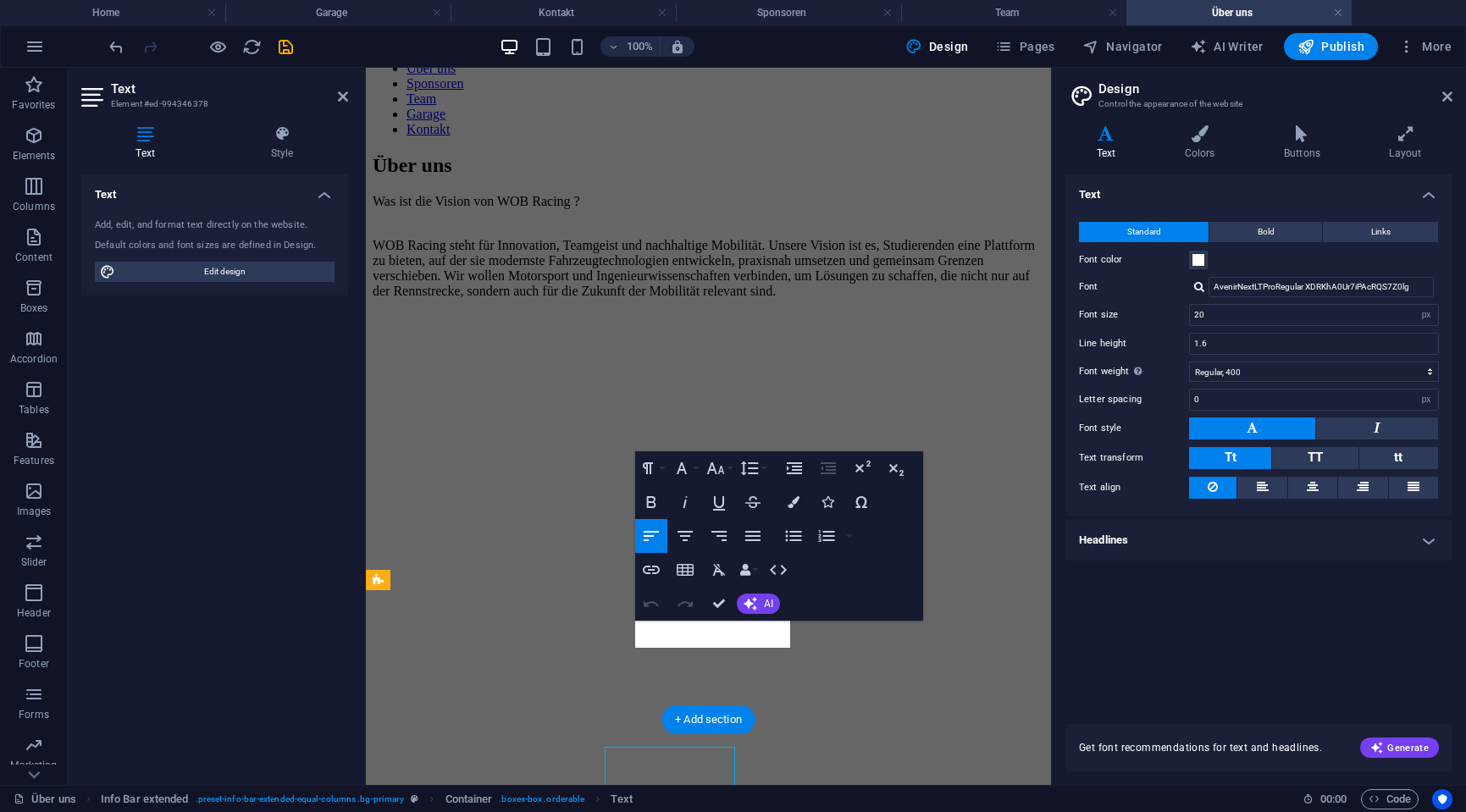
scroll to position [962, 0]
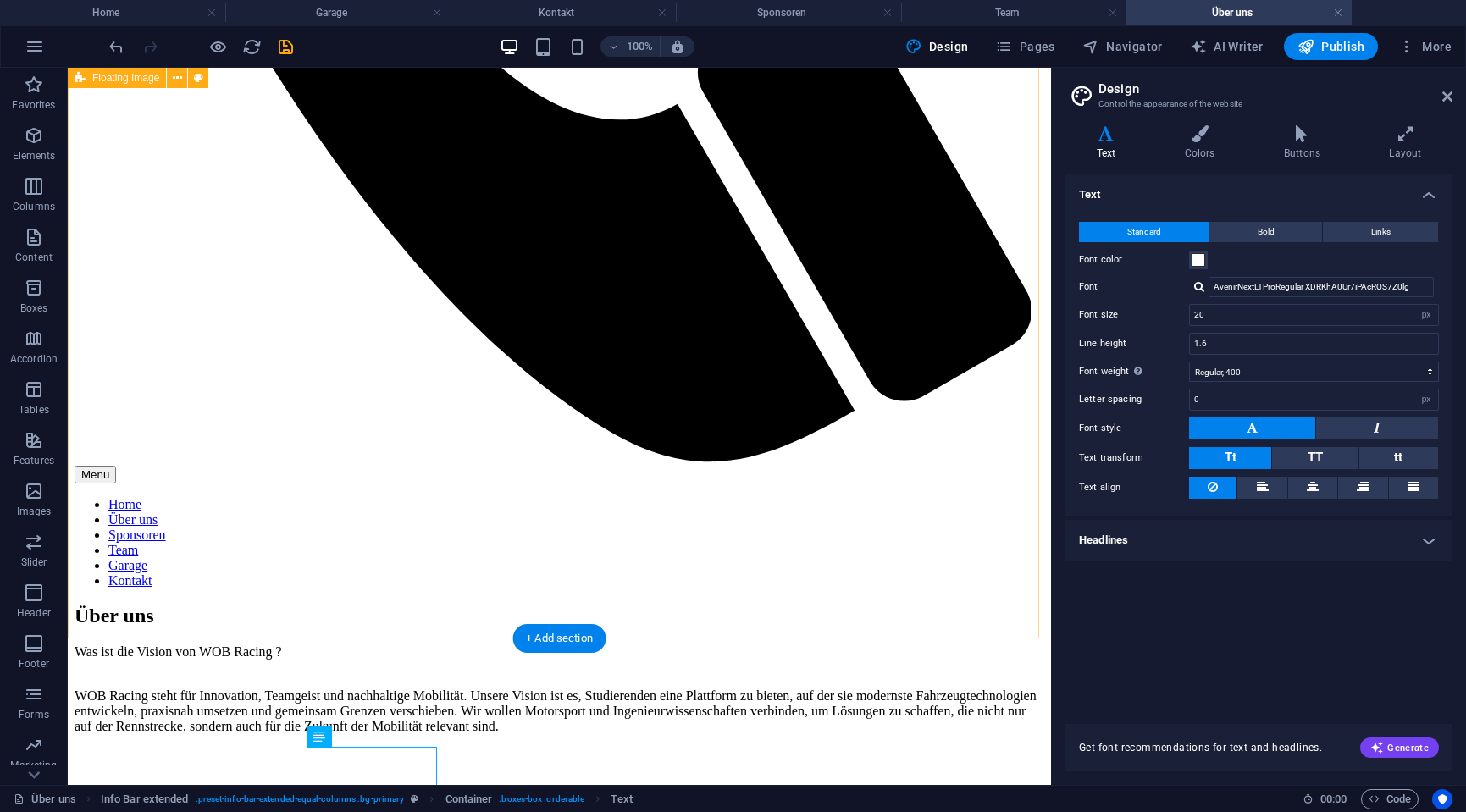
scroll to position [1044, 0]
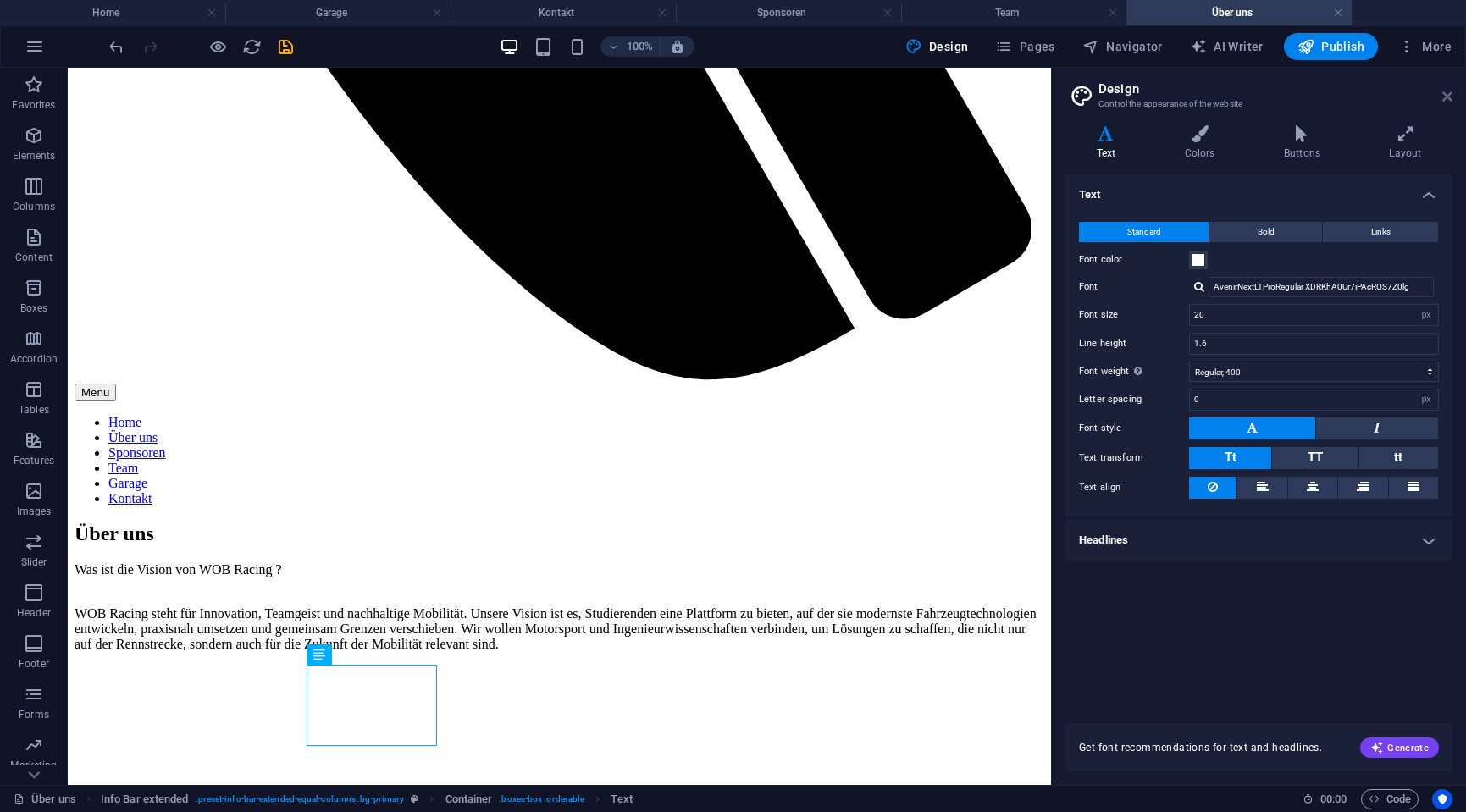
click at [1442, 93] on icon at bounding box center [1447, 96] width 11 height 13
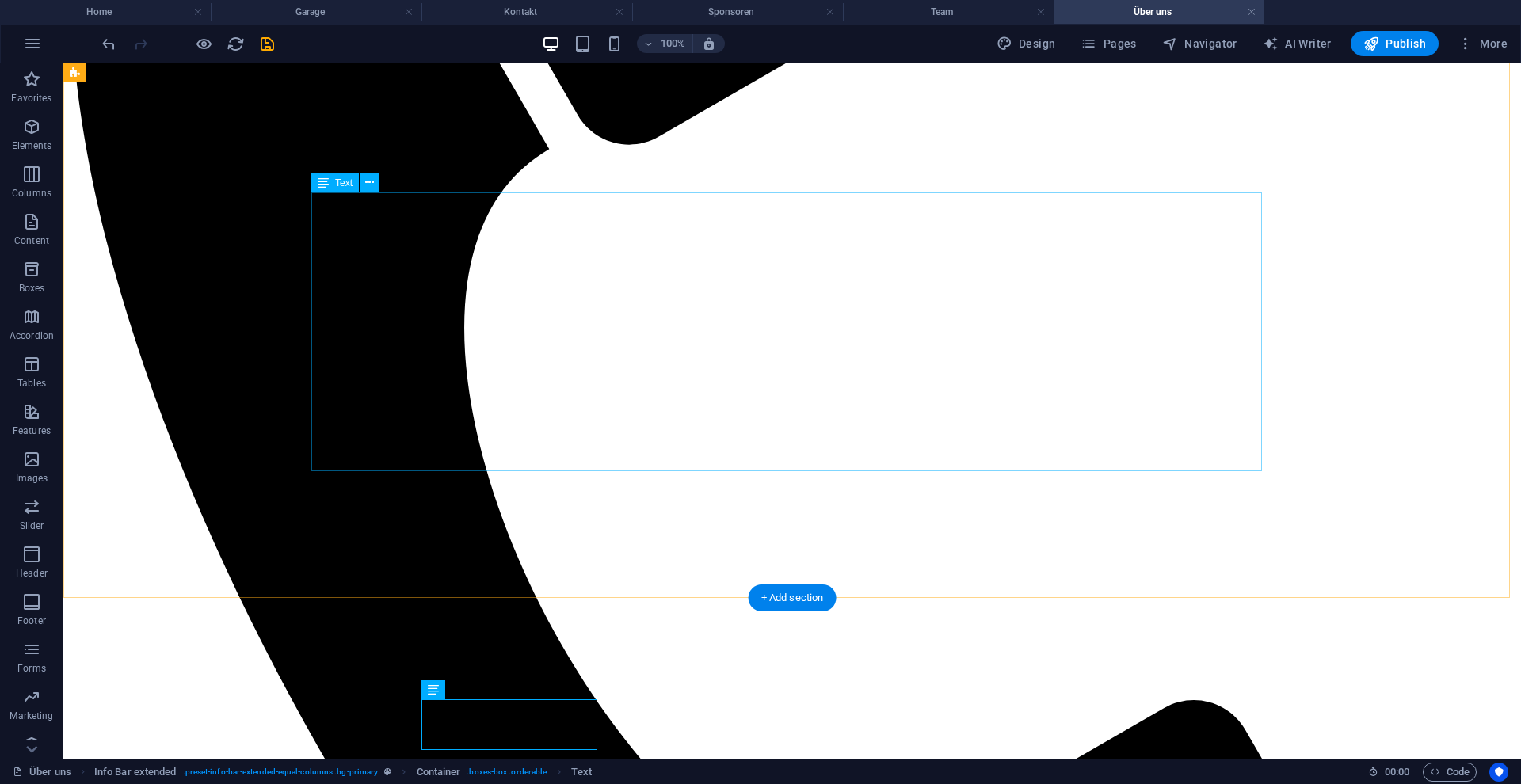
scroll to position [305, 0]
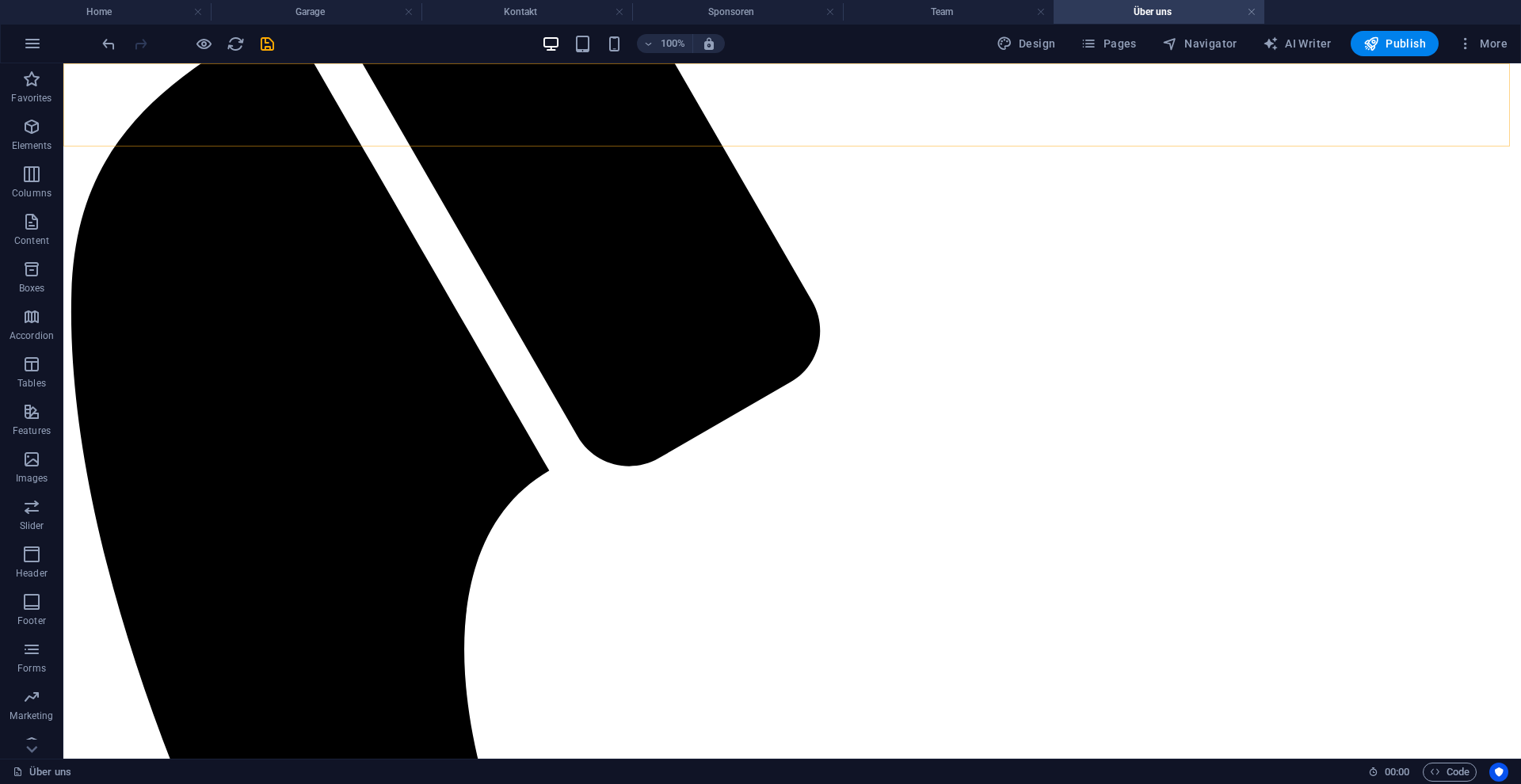
click at [1071, 51] on div "Design Pages Navigator AI Writer Publish More" at bounding box center [1251, 43] width 524 height 26
click at [1095, 43] on icon "button" at bounding box center [1088, 43] width 16 height 16
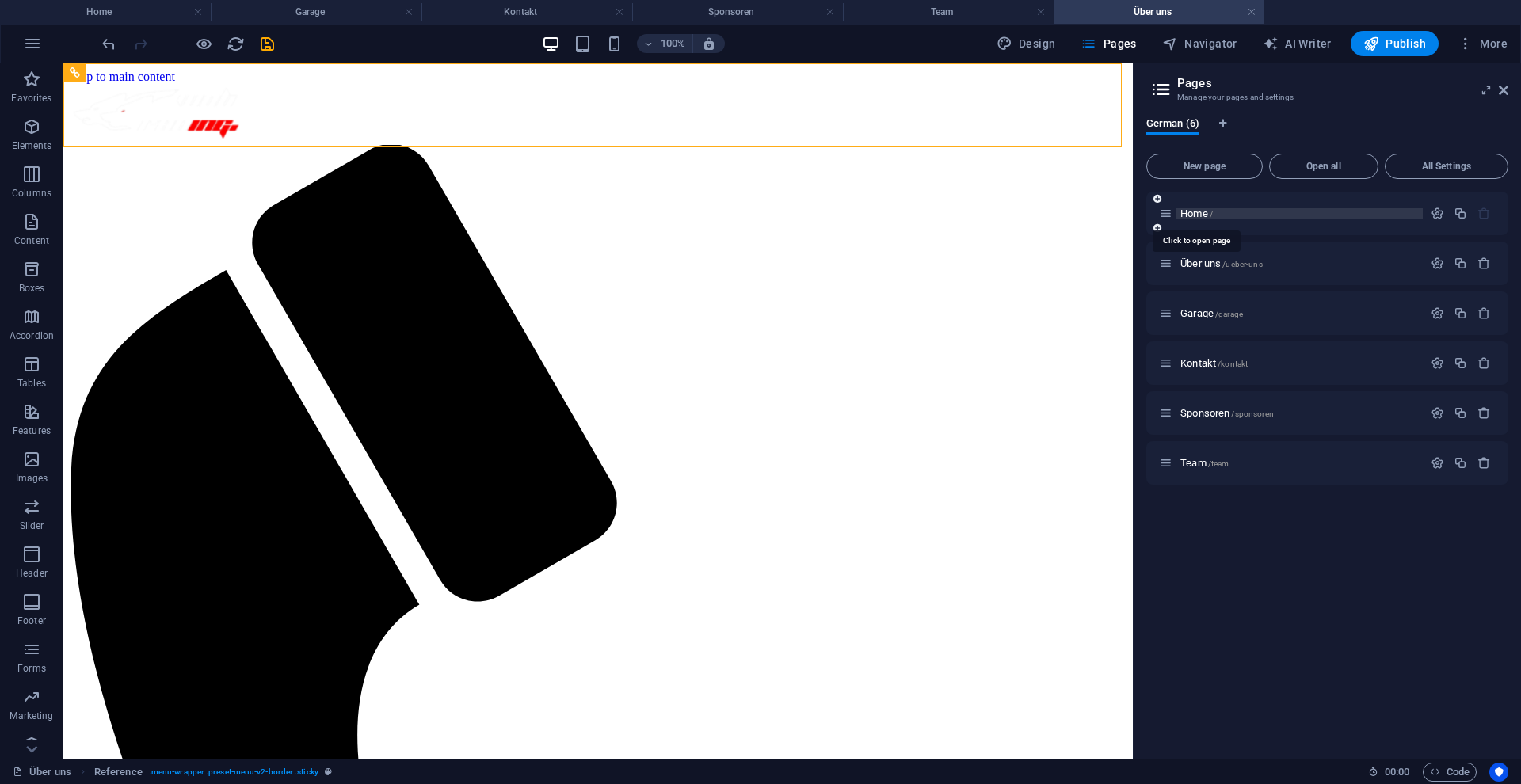
click at [1187, 209] on span "Home /" at bounding box center [1196, 214] width 32 height 12
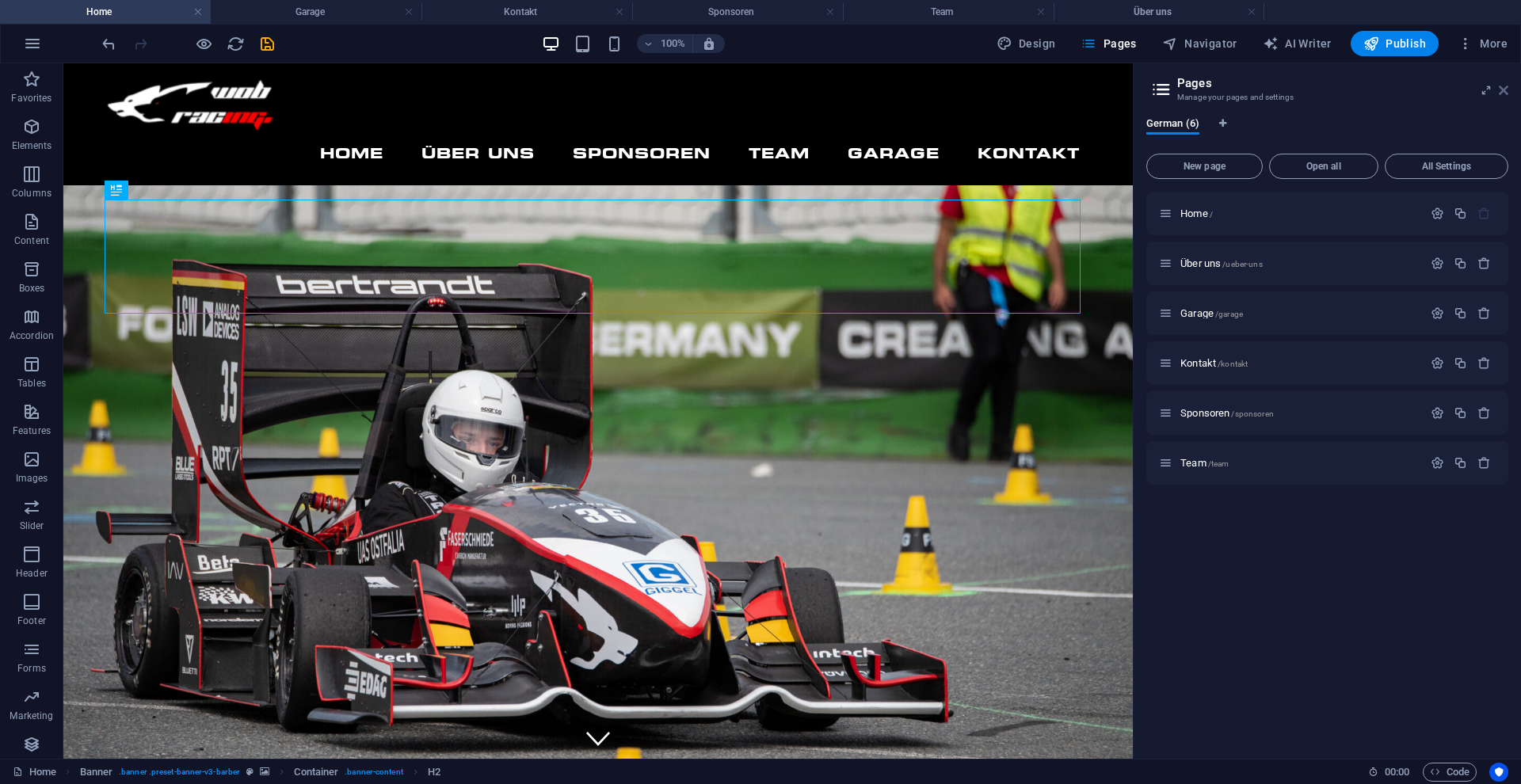
click at [1370, 90] on icon at bounding box center [1504, 90] width 10 height 12
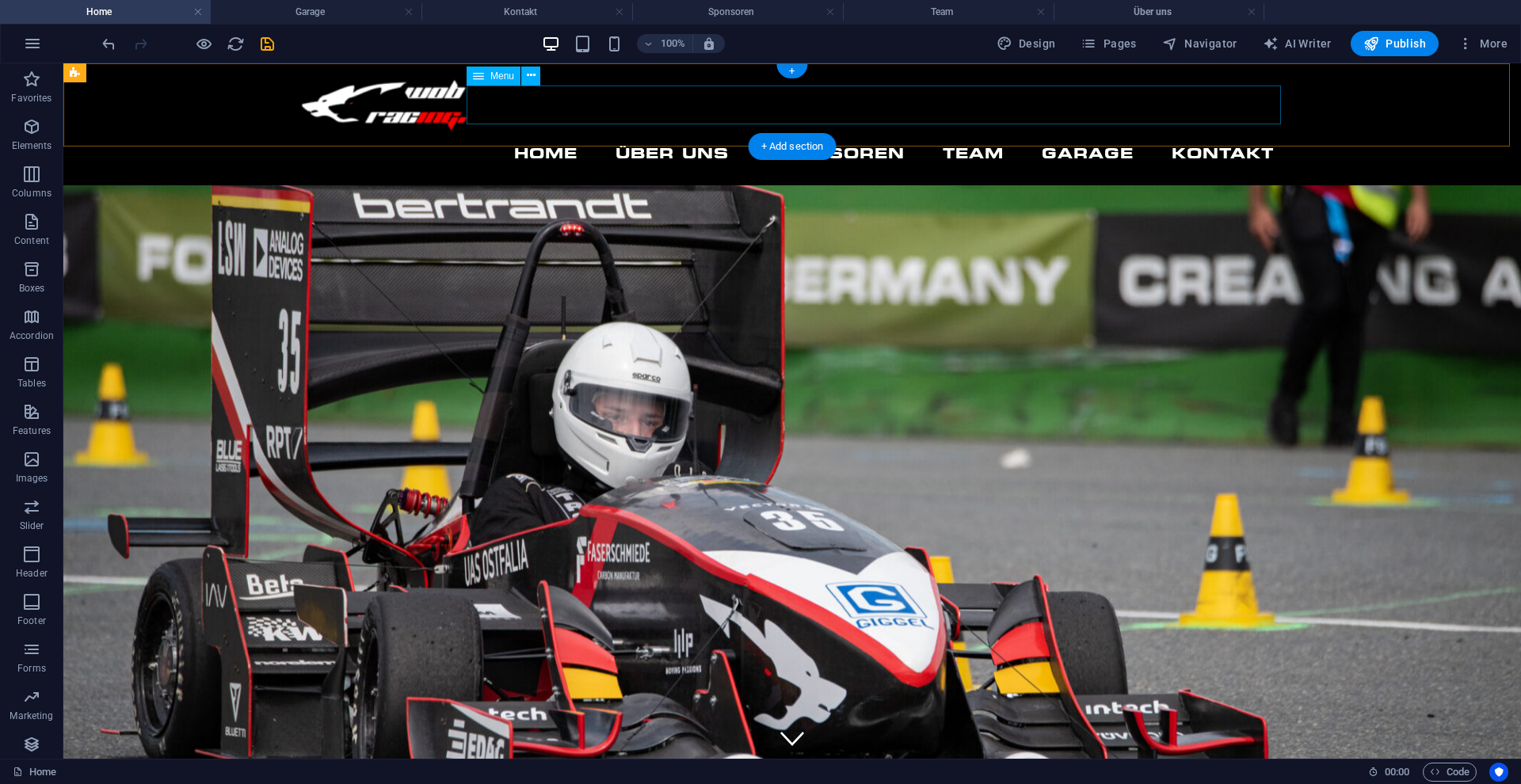
click at [657, 134] on nav "Home Über uns Sponsoren Team Garage Kontakt" at bounding box center [792, 153] width 988 height 40
select select
select select "1"
select select
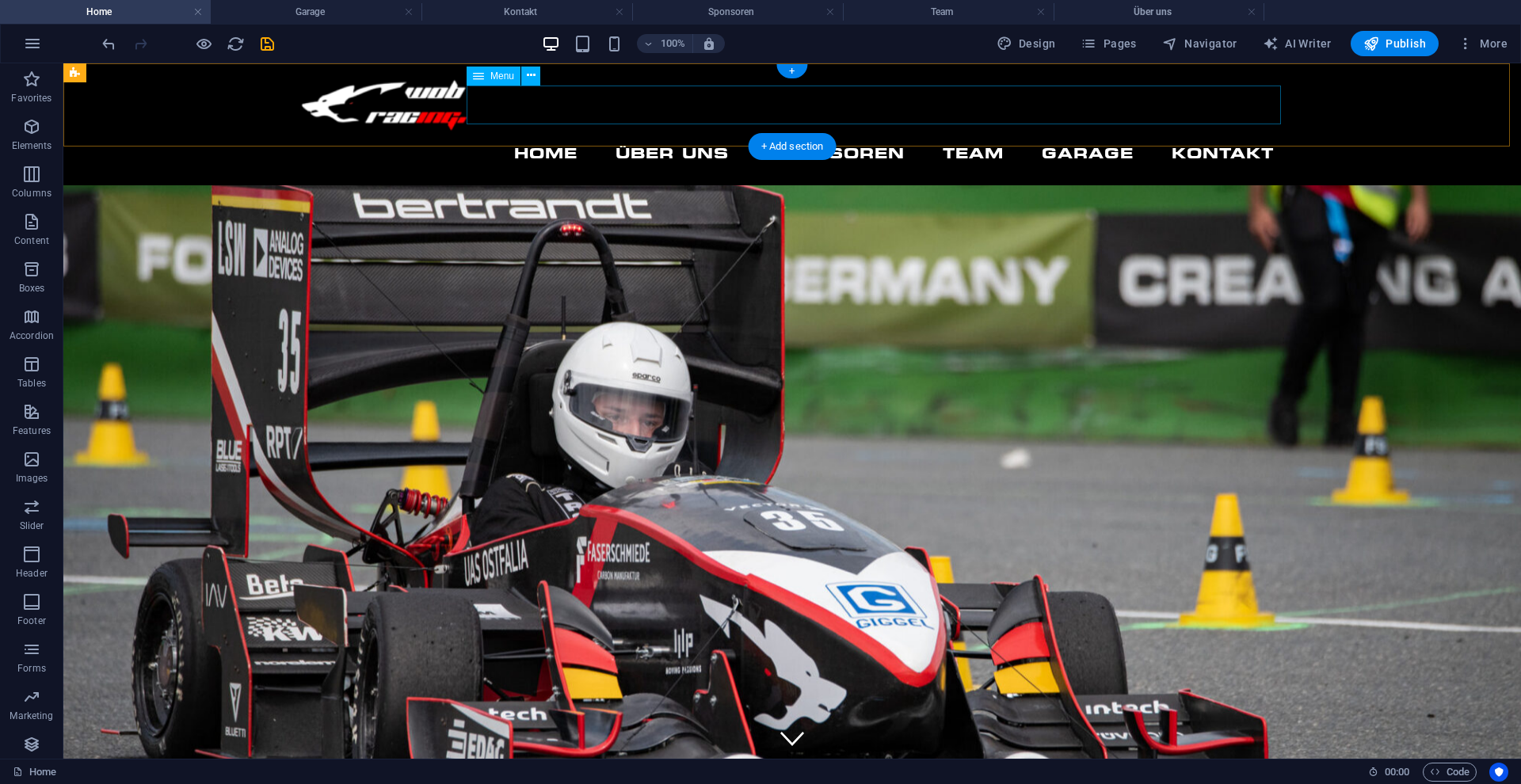
select select "4"
select select
select select "5"
select select
select select "2"
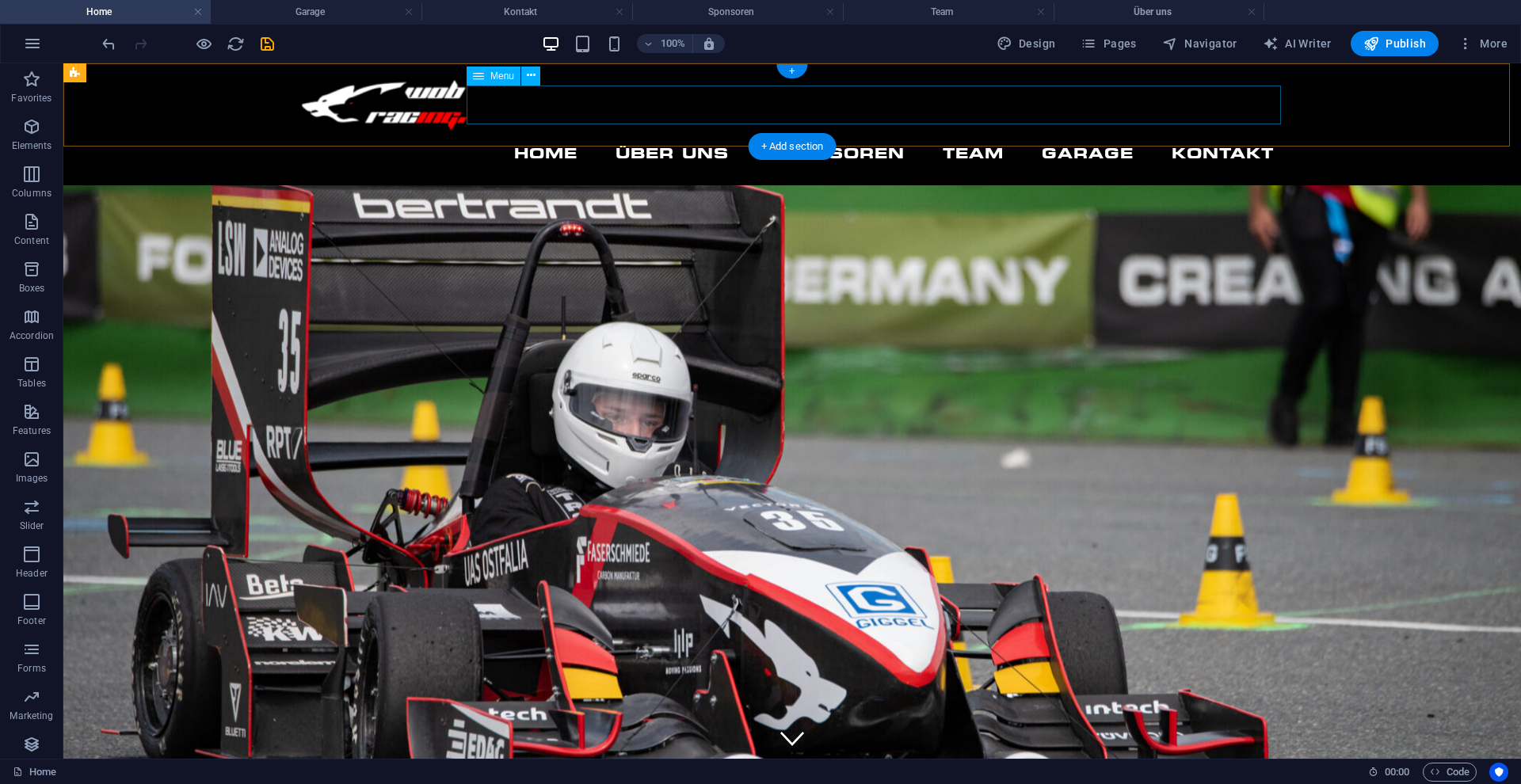
select select
select select "3"
select select
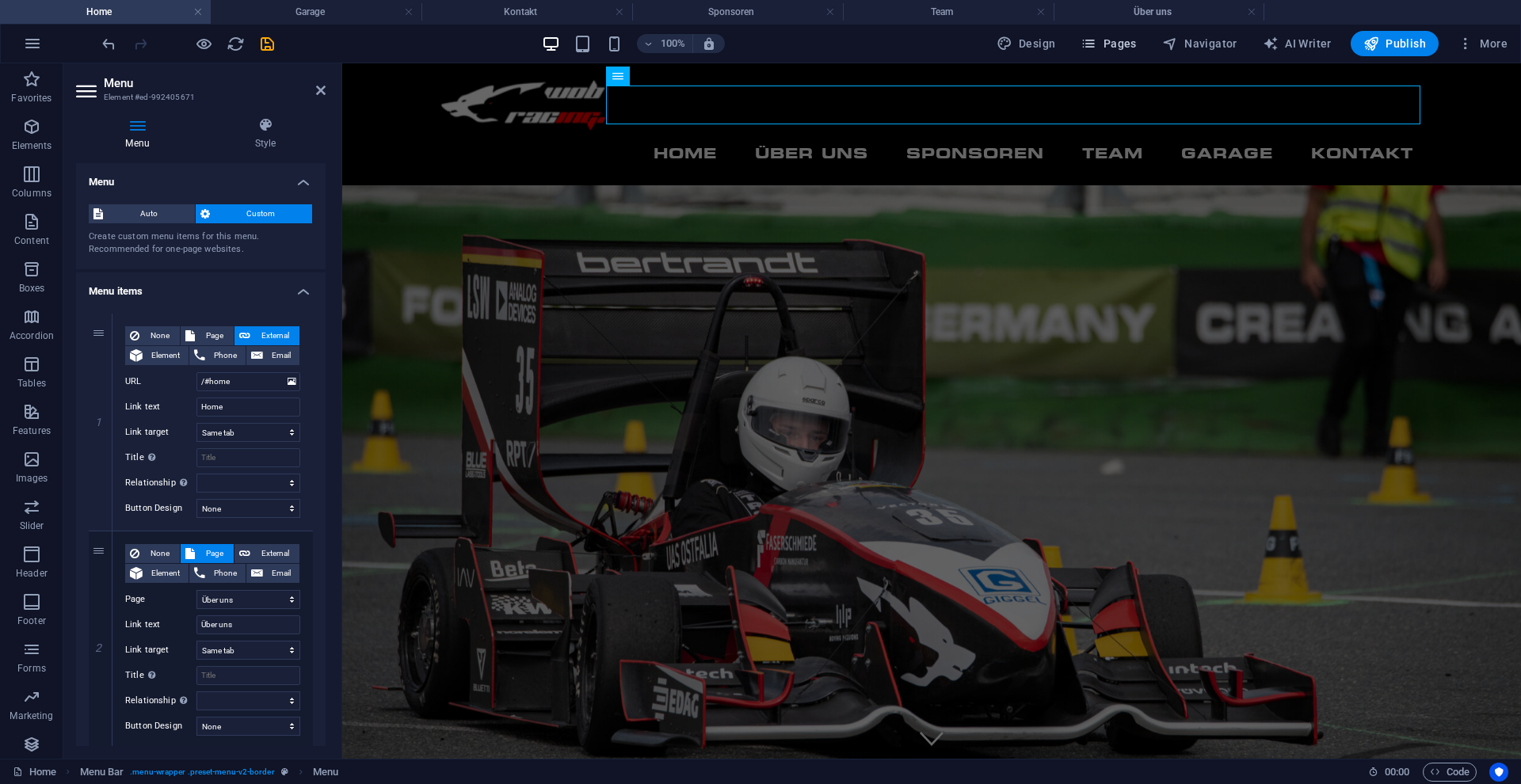
click at [1126, 49] on span "Pages" at bounding box center [1108, 43] width 55 height 16
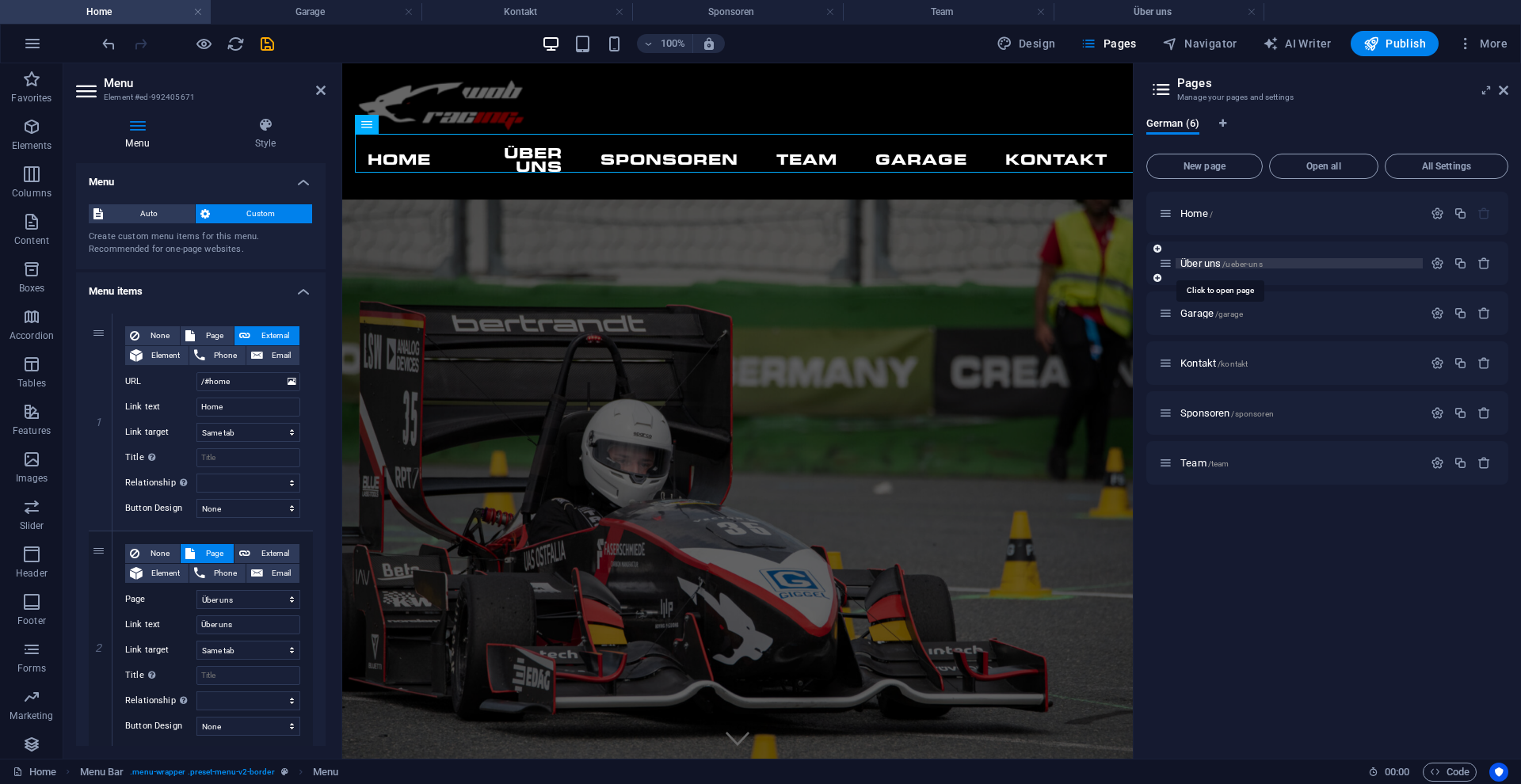
click at [1207, 260] on span "Über uns /ueber-uns" at bounding box center [1222, 263] width 82 height 12
click at [1207, 259] on span "Über uns /ueber-uns" at bounding box center [1222, 263] width 82 height 12
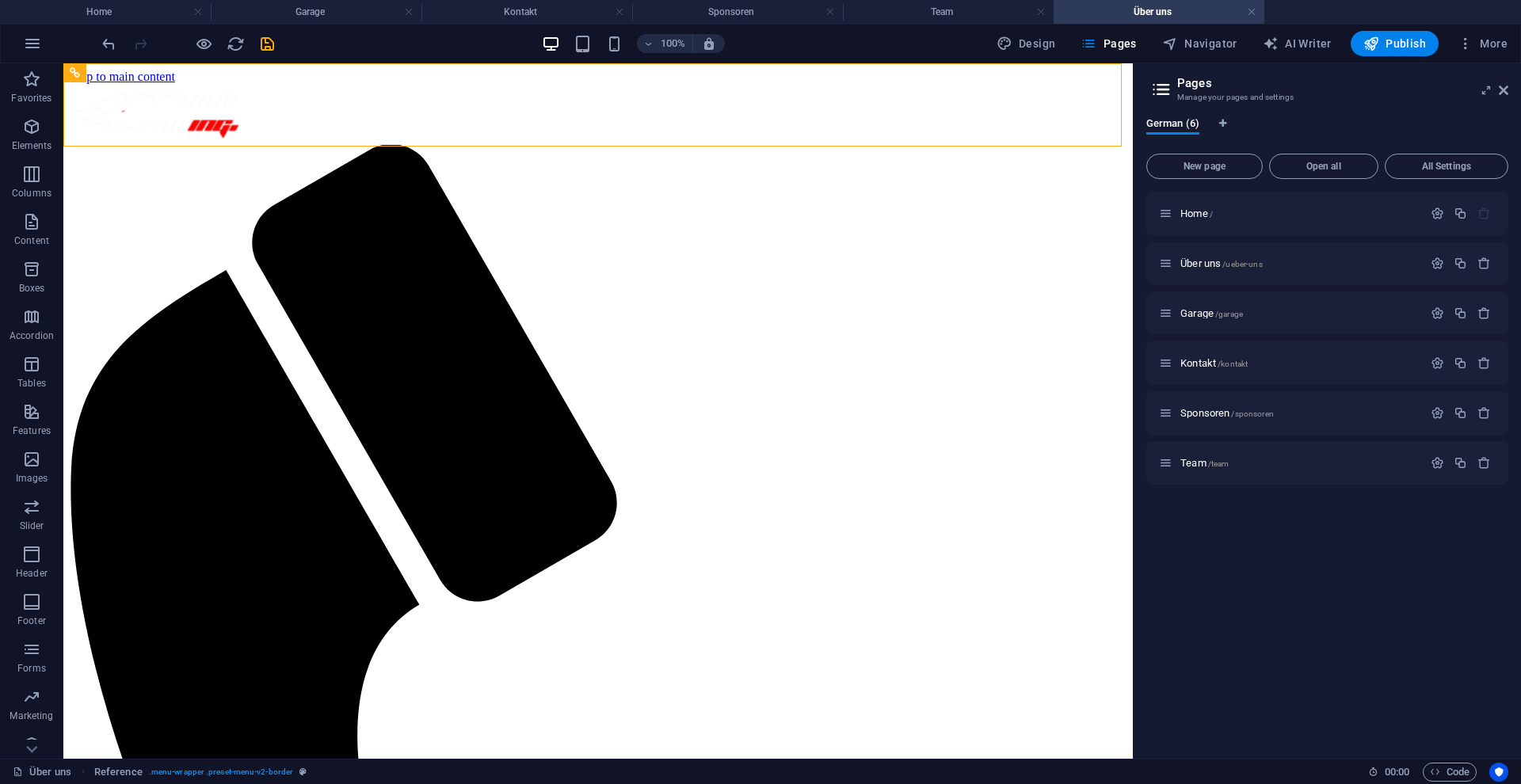
click at [1370, 90] on aside "Pages Manage your pages and settings German (6) New page Open all All Settings …" at bounding box center [1326, 411] width 388 height 695
click at [1370, 91] on icon at bounding box center [1504, 90] width 10 height 12
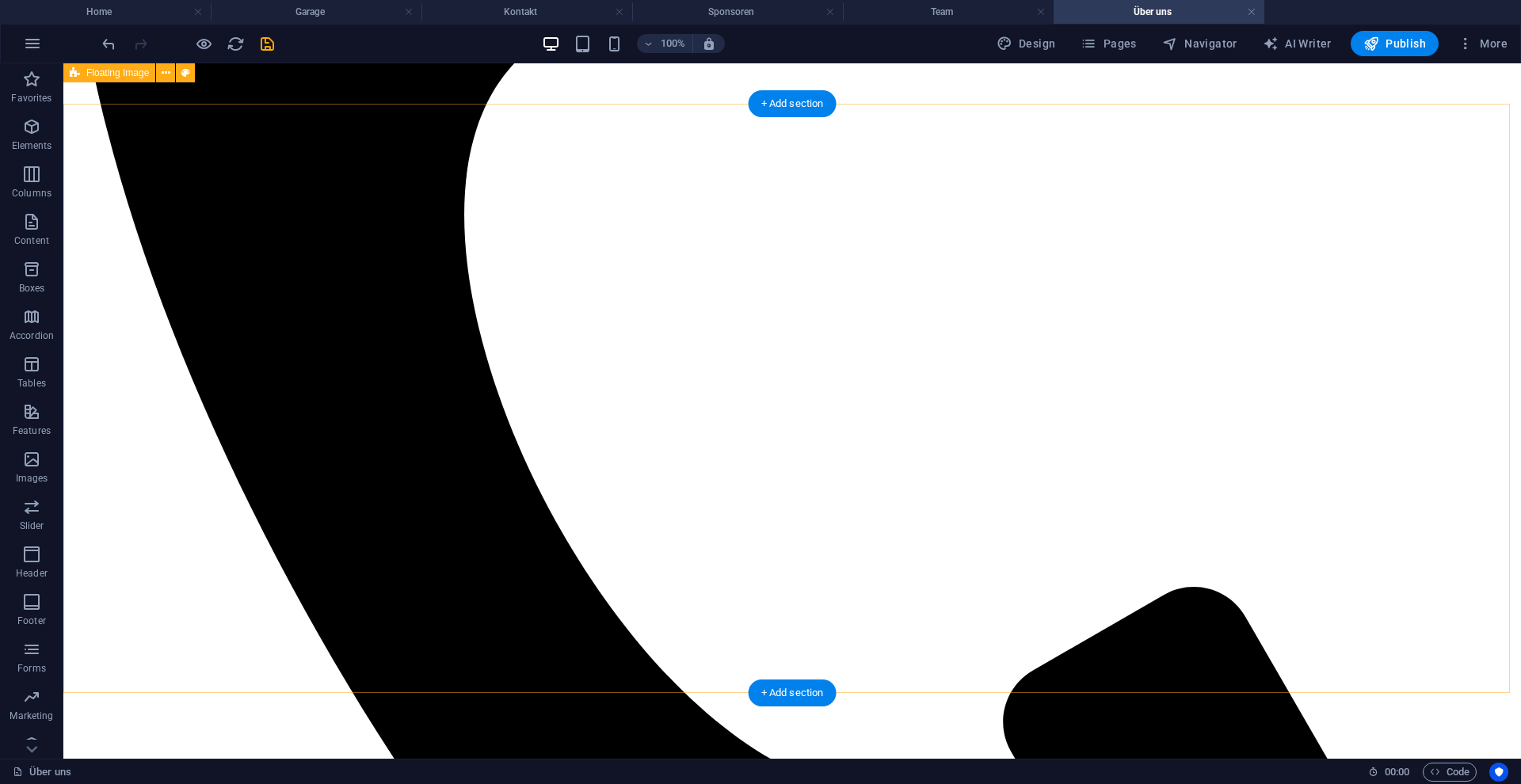
scroll to position [651, 0]
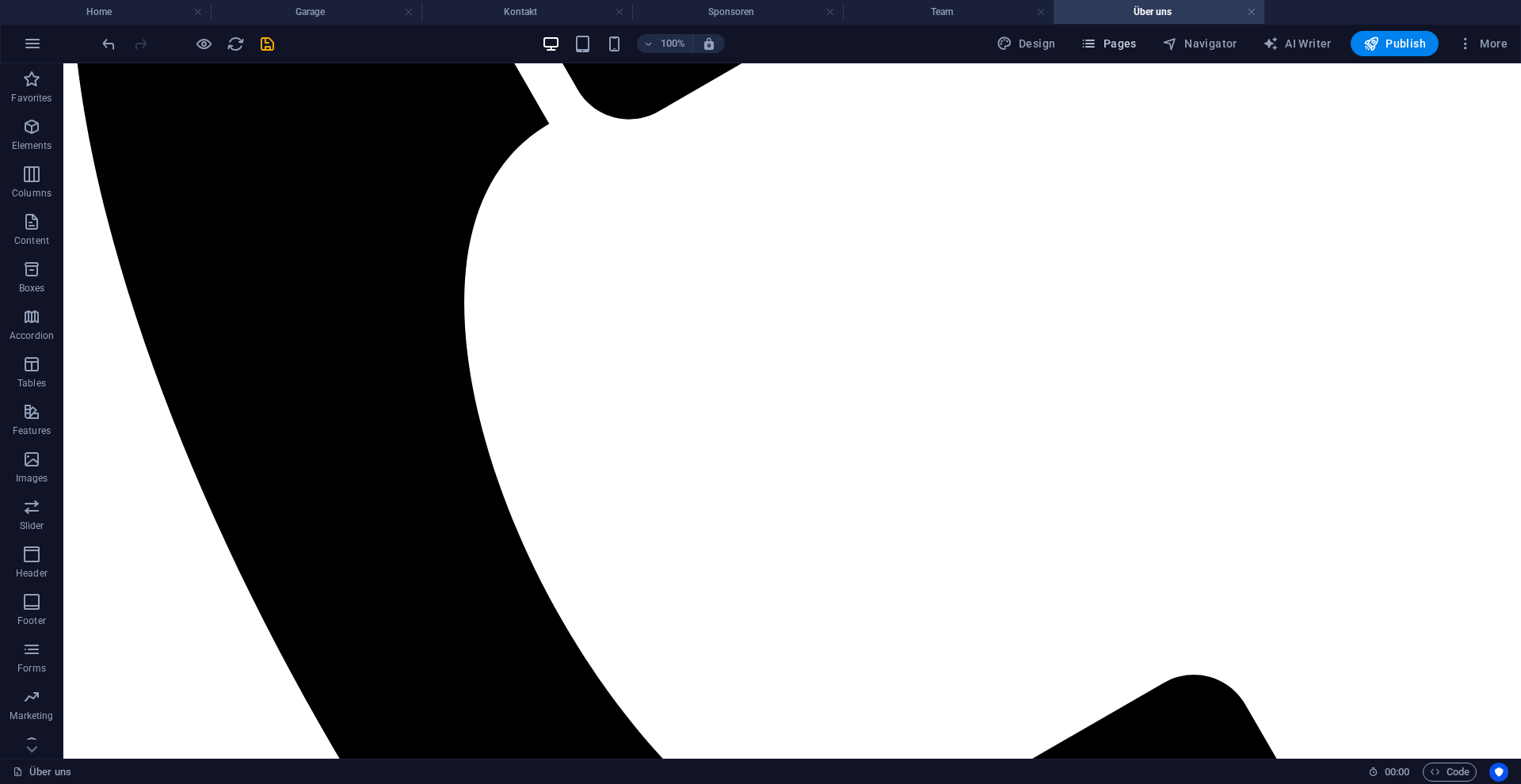
click at [1117, 42] on span "Pages" at bounding box center [1108, 43] width 55 height 16
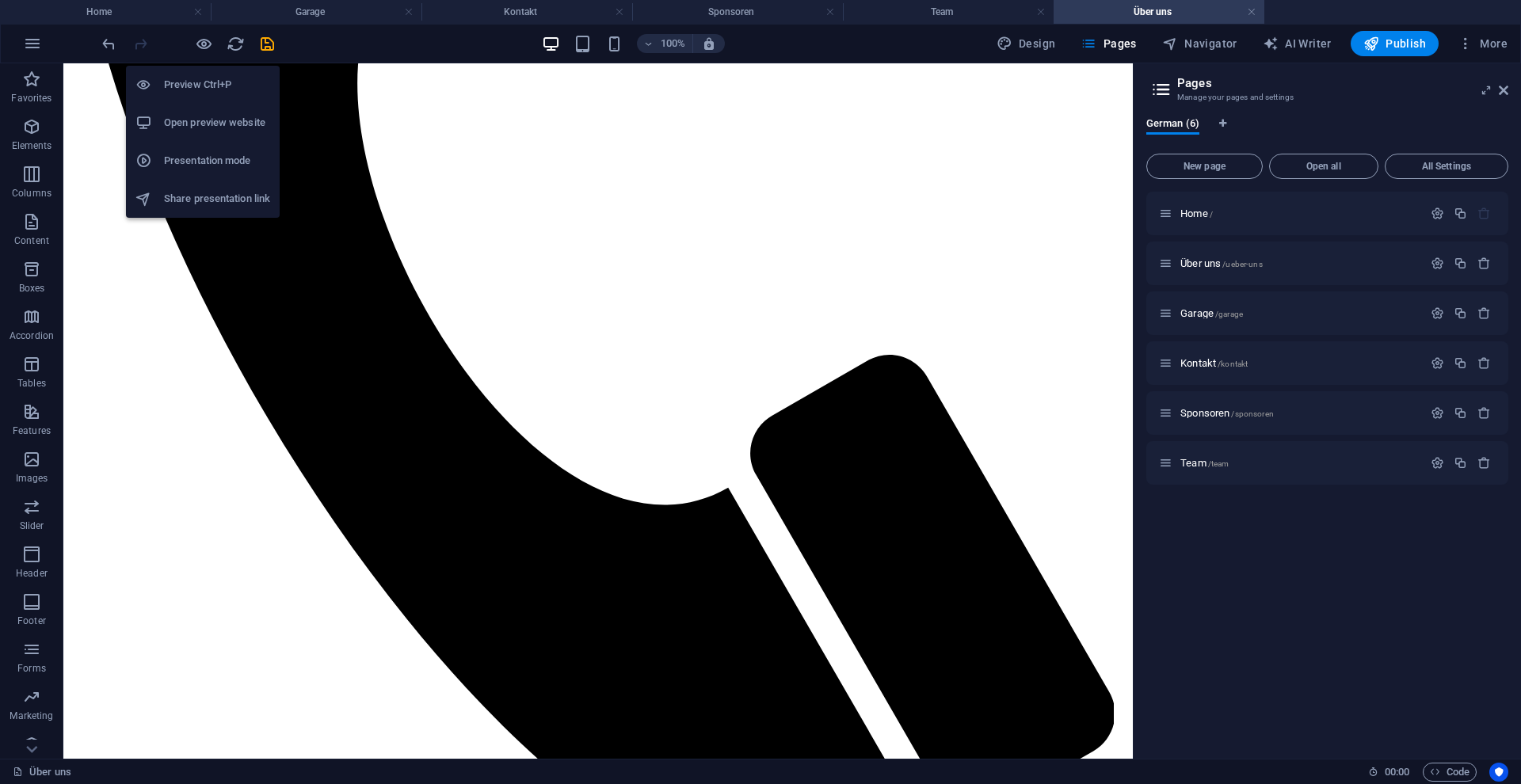
click at [210, 115] on h6 "Open preview website" at bounding box center [217, 122] width 106 height 19
